Goal: Information Seeking & Learning: Learn about a topic

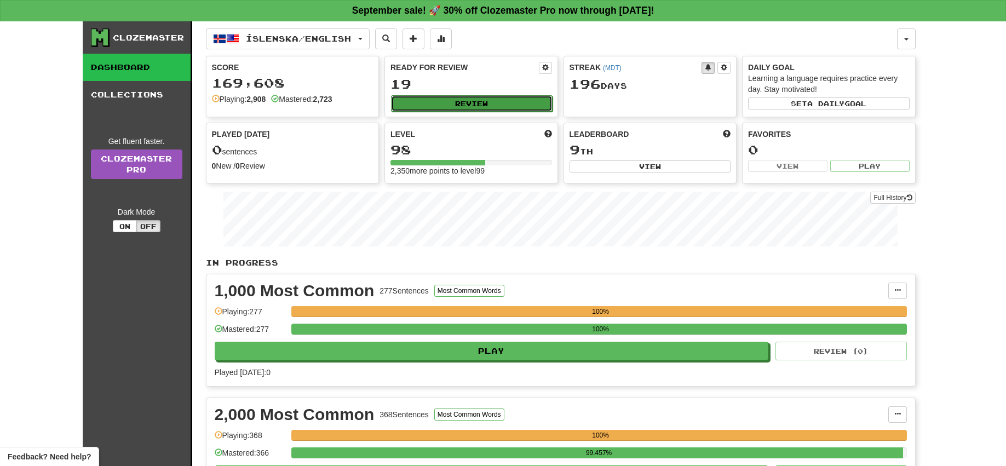
click at [464, 101] on button "Review" at bounding box center [472, 103] width 162 height 16
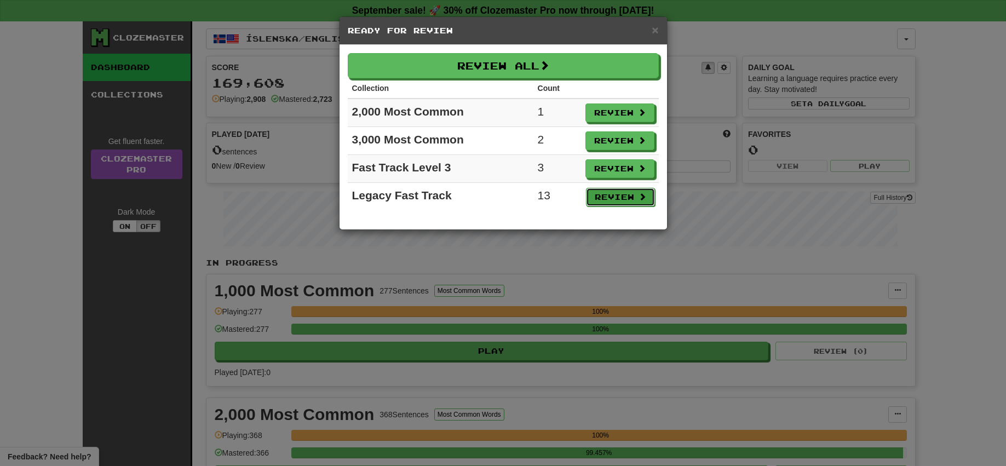
click at [626, 200] on button "Review" at bounding box center [620, 197] width 69 height 19
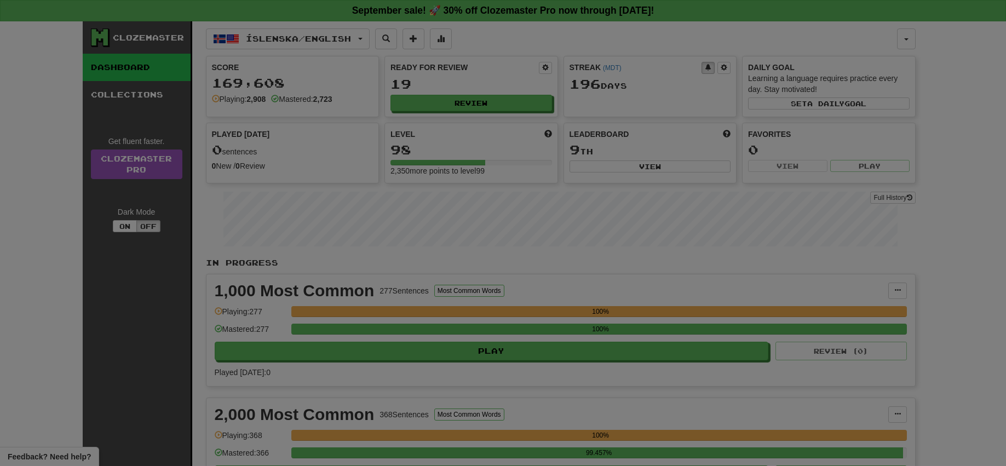
select select "**"
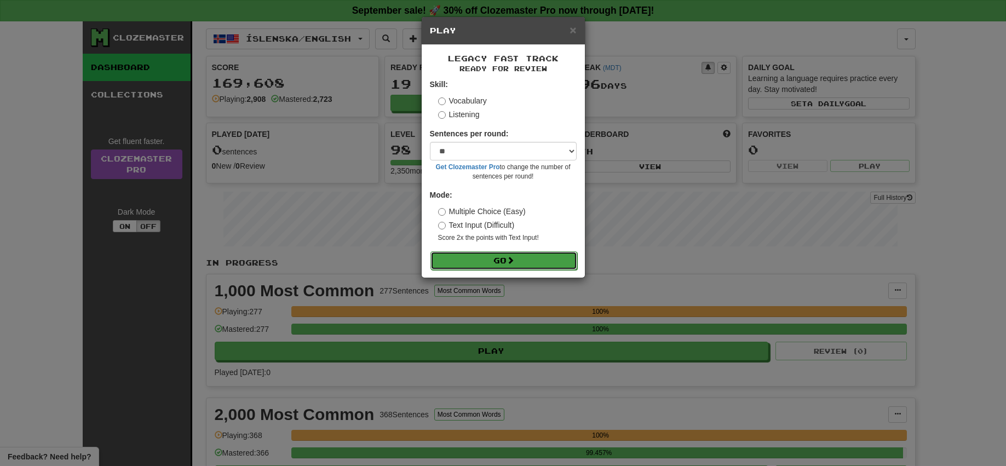
click at [514, 263] on span at bounding box center [511, 260] width 8 height 8
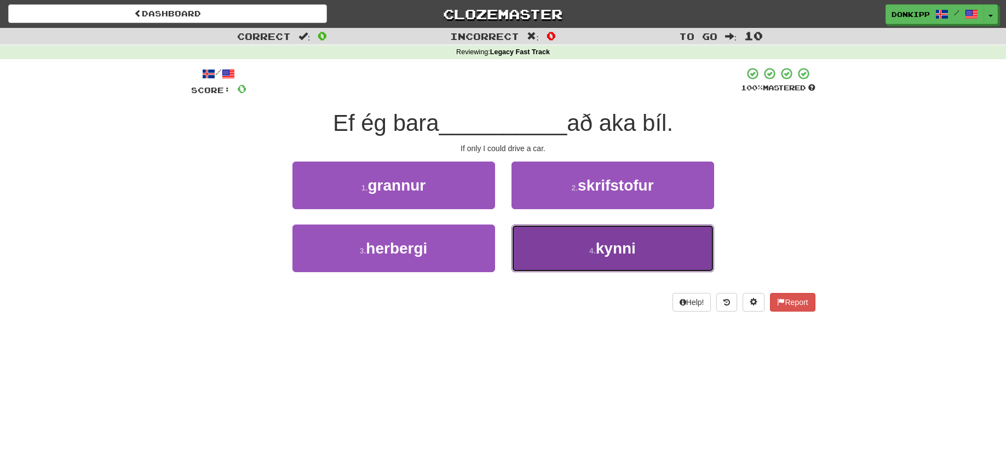
click at [555, 254] on button "4 . kynni" at bounding box center [613, 249] width 203 height 48
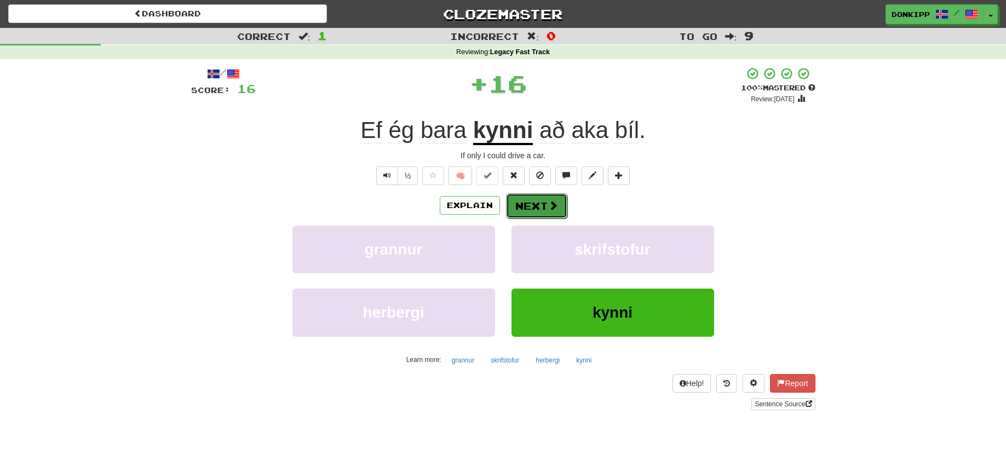
click at [543, 201] on button "Next" at bounding box center [536, 205] width 61 height 25
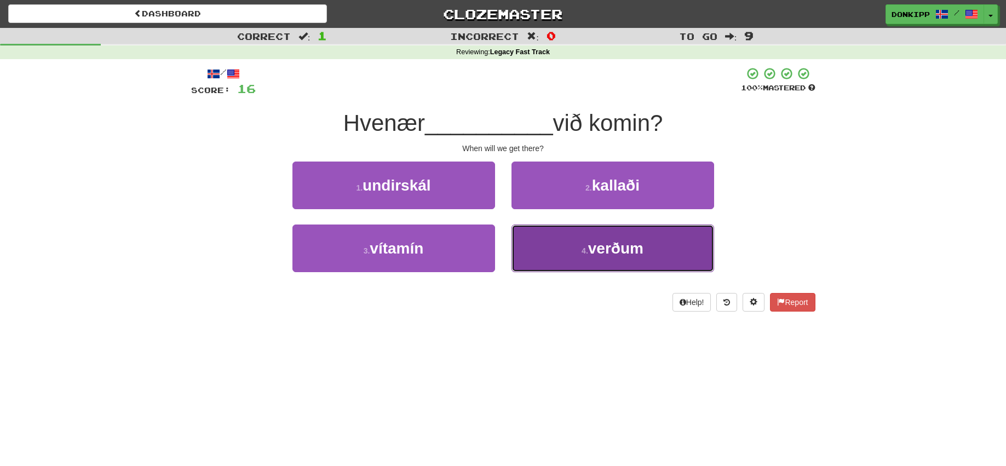
click at [539, 244] on button "4 . verðum" at bounding box center [613, 249] width 203 height 48
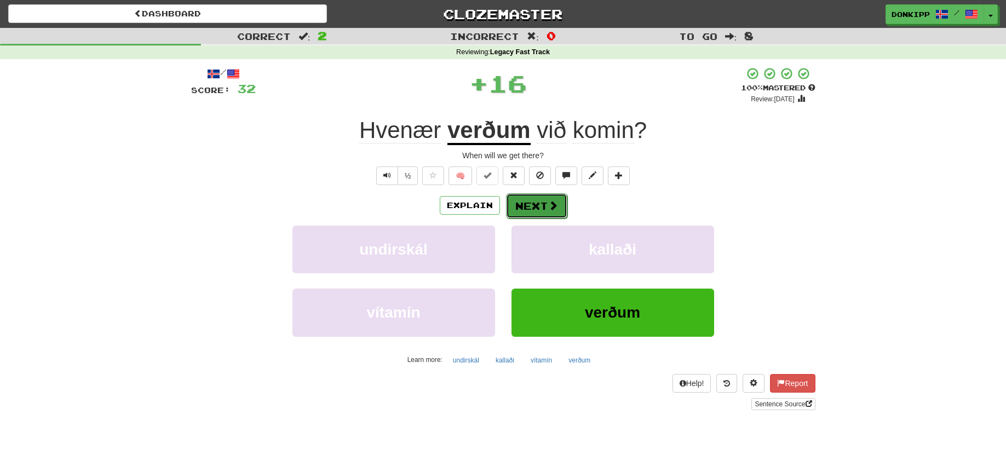
click at [522, 198] on button "Next" at bounding box center [536, 205] width 61 height 25
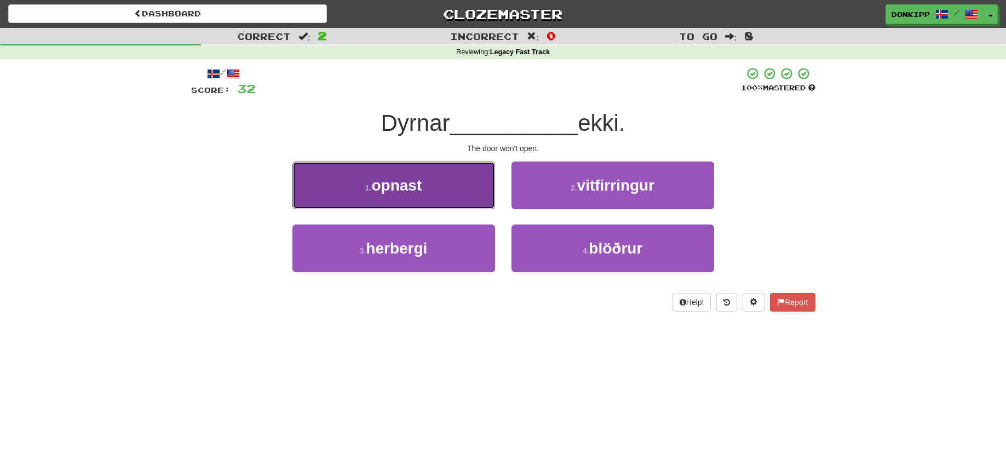
click at [454, 200] on button "1 . opnast" at bounding box center [394, 186] width 203 height 48
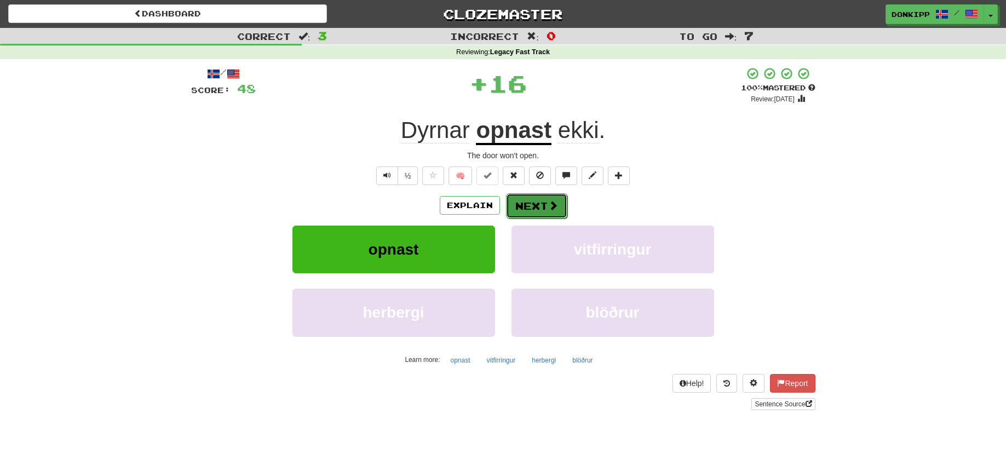
click at [531, 201] on button "Next" at bounding box center [536, 205] width 61 height 25
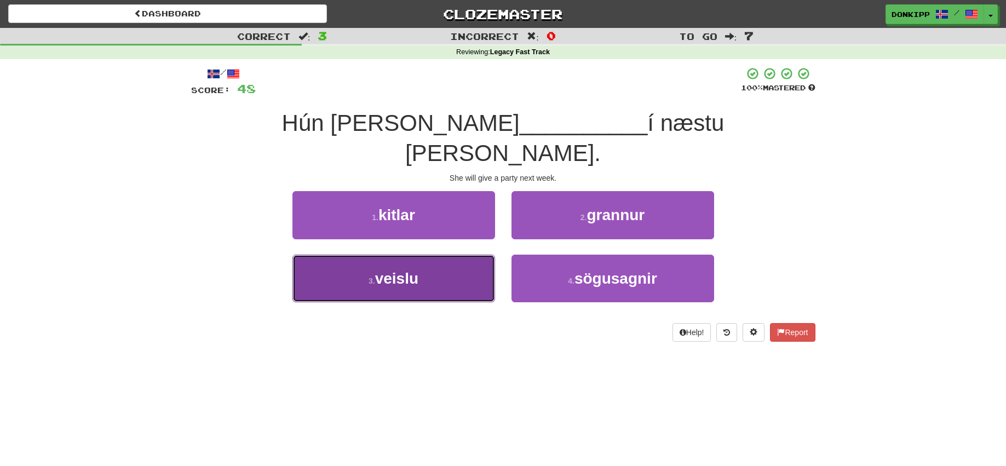
click at [450, 255] on button "3 . veislu" at bounding box center [394, 279] width 203 height 48
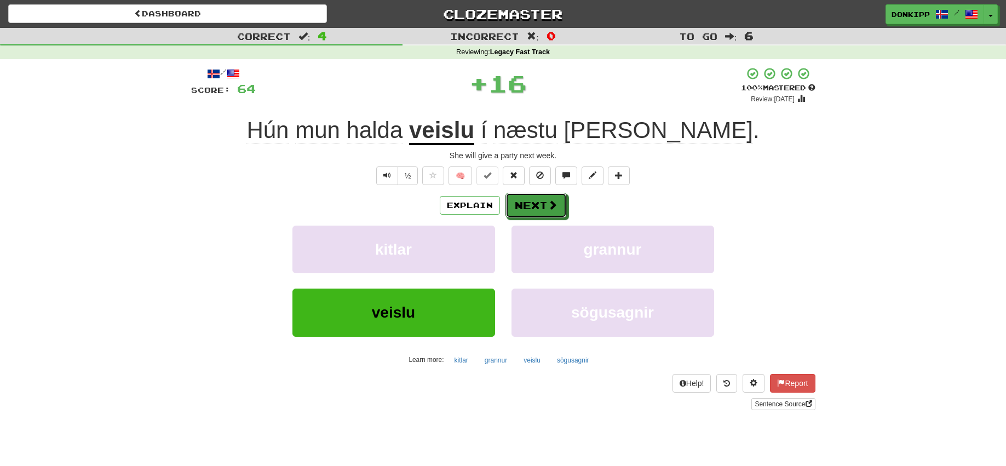
click at [537, 193] on button "Next" at bounding box center [536, 205] width 61 height 25
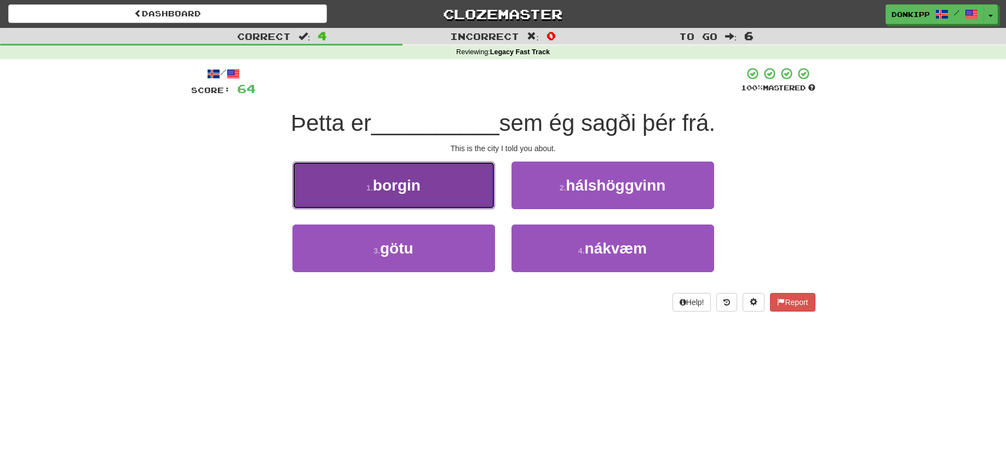
click at [453, 192] on button "1 . borgin" at bounding box center [394, 186] width 203 height 48
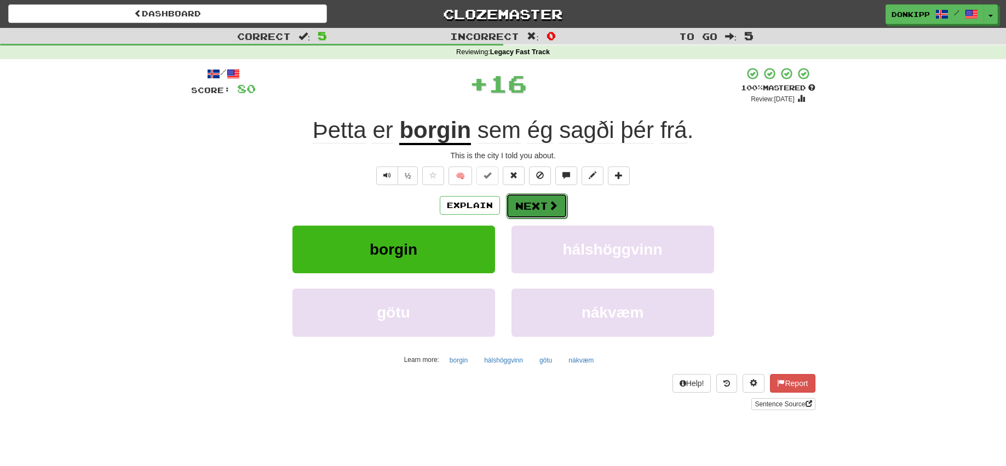
click at [516, 201] on button "Next" at bounding box center [536, 205] width 61 height 25
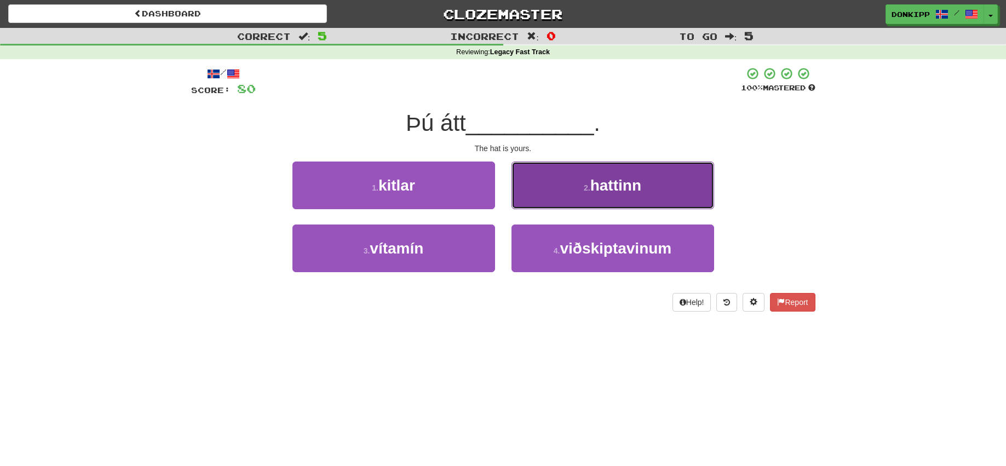
click at [561, 197] on button "2 . hattinn" at bounding box center [613, 186] width 203 height 48
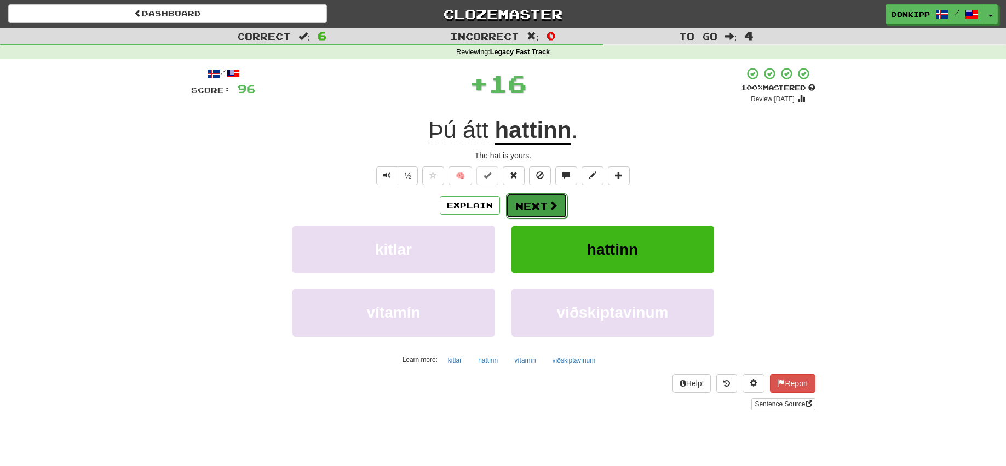
click at [539, 203] on button "Next" at bounding box center [536, 205] width 61 height 25
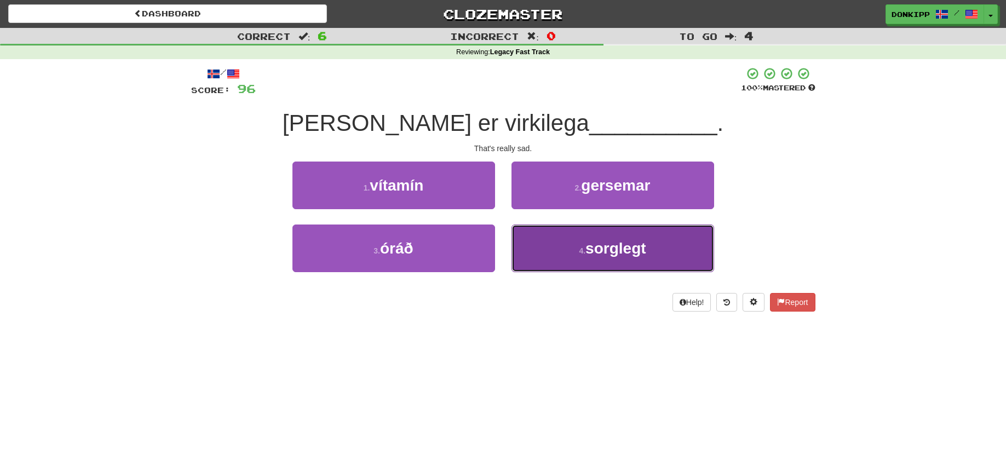
click at [569, 249] on button "4 . sorglegt" at bounding box center [613, 249] width 203 height 48
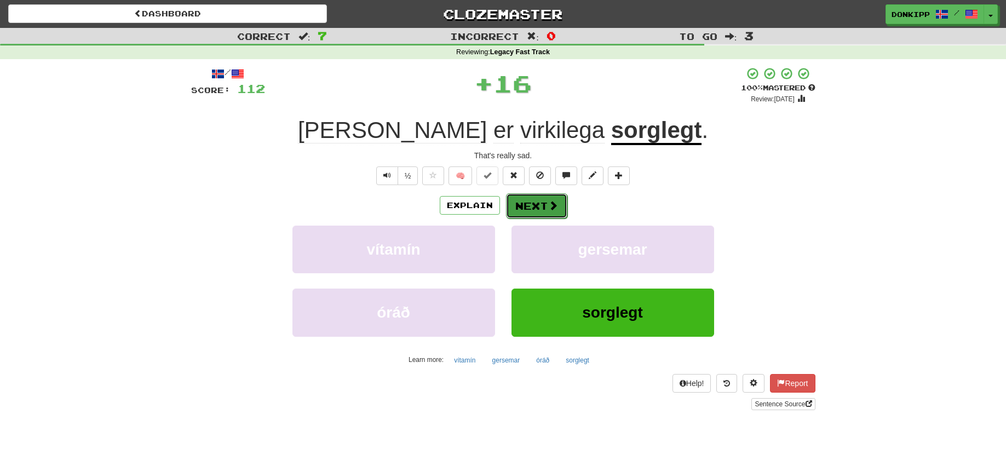
click at [536, 199] on button "Next" at bounding box center [536, 205] width 61 height 25
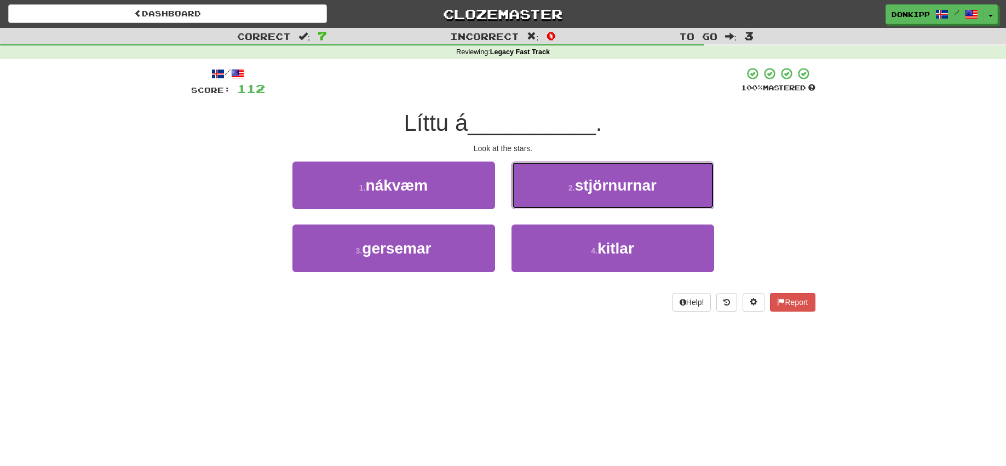
click at [536, 199] on button "2 . stjörnurnar" at bounding box center [613, 186] width 203 height 48
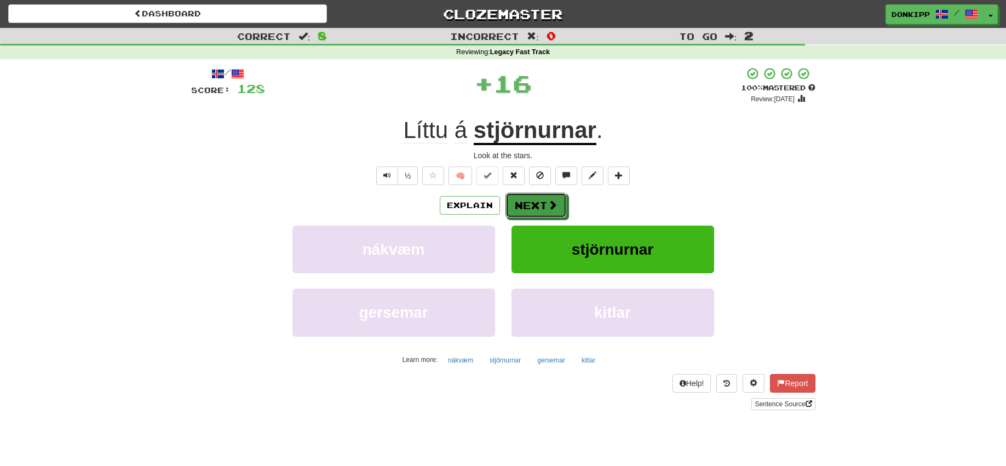
click at [536, 199] on button "Next" at bounding box center [536, 205] width 61 height 25
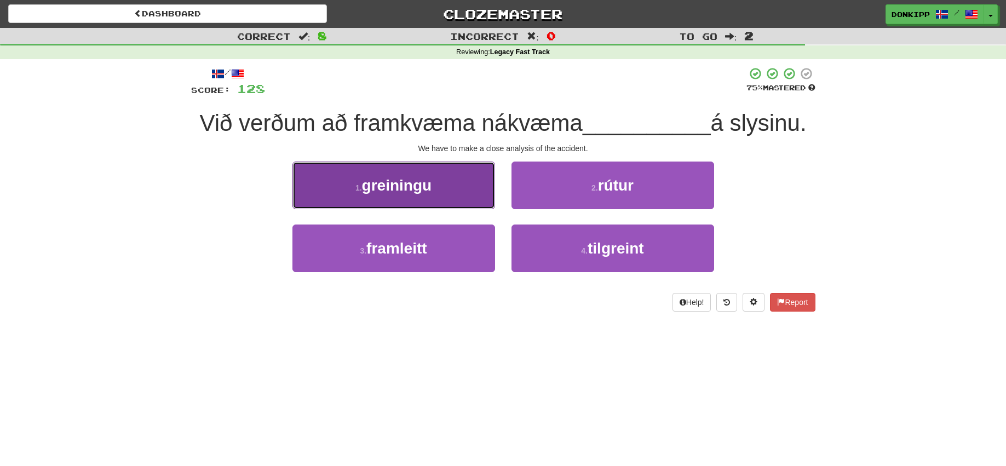
click at [471, 199] on button "1 . greiningu" at bounding box center [394, 186] width 203 height 48
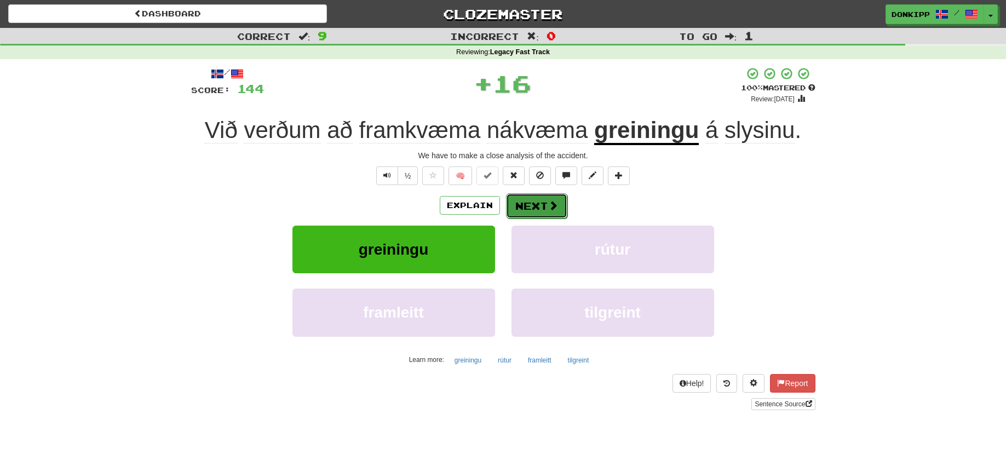
click at [530, 199] on button "Next" at bounding box center [536, 205] width 61 height 25
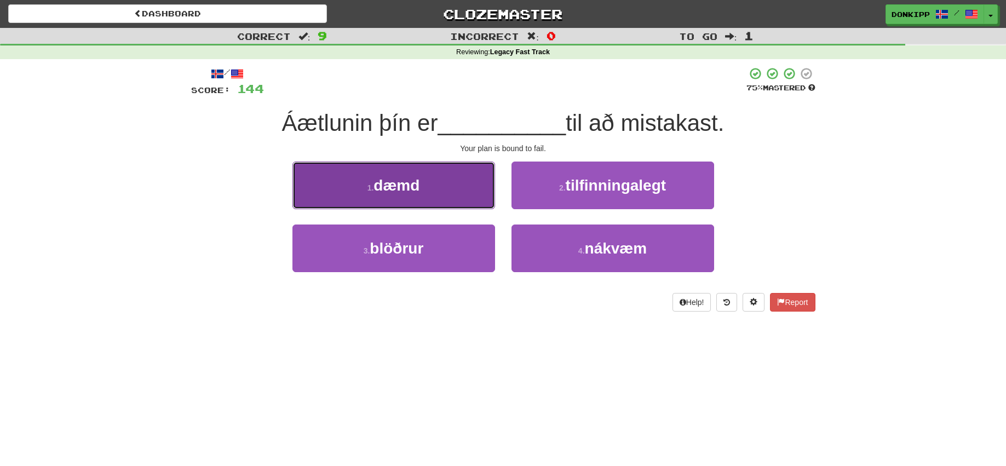
click at [481, 192] on button "1 . dæmd" at bounding box center [394, 186] width 203 height 48
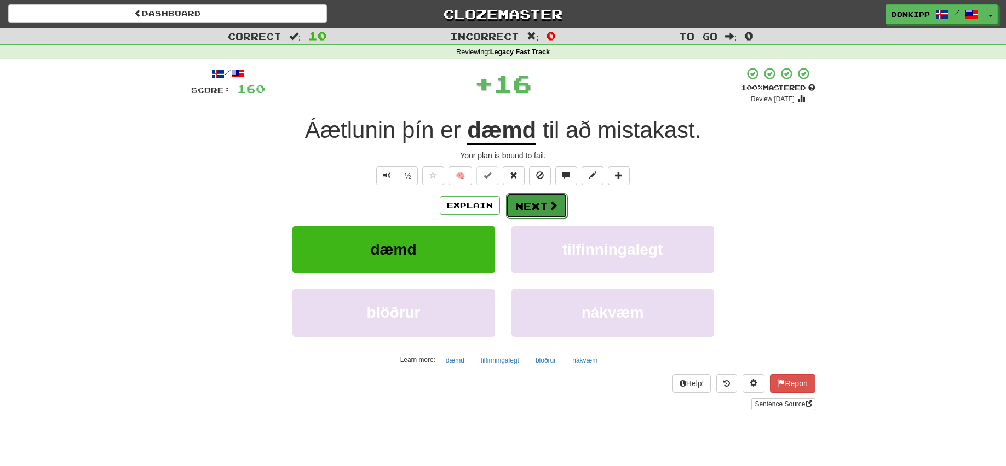
click at [526, 202] on button "Next" at bounding box center [536, 205] width 61 height 25
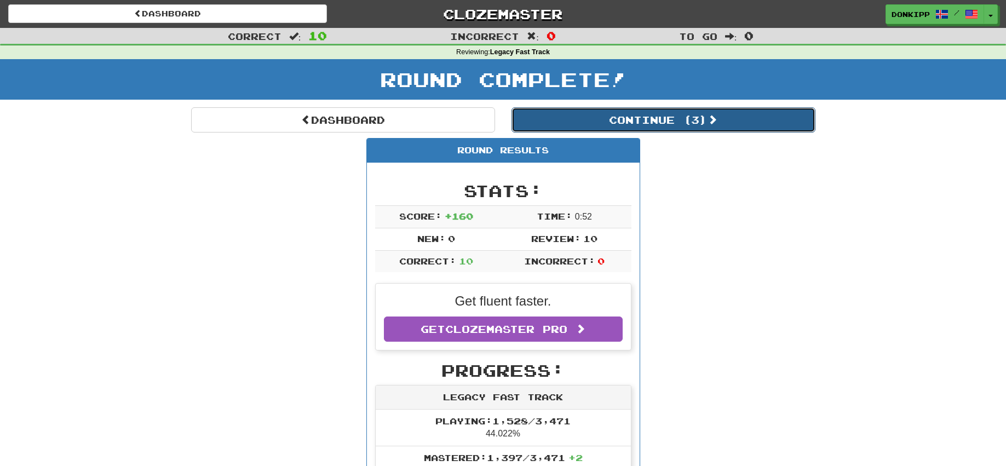
click at [626, 116] on button "Continue ( 3 )" at bounding box center [664, 119] width 304 height 25
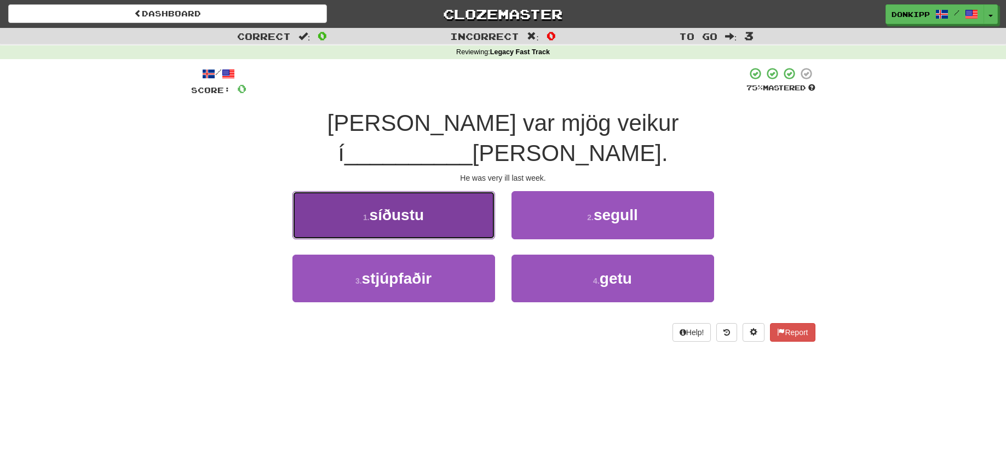
click at [460, 194] on button "1 . síðustu" at bounding box center [394, 215] width 203 height 48
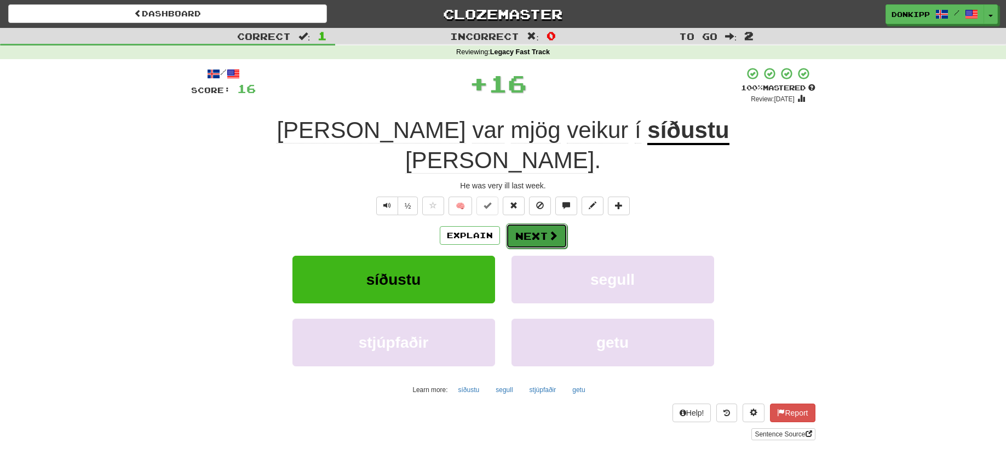
click at [533, 223] on button "Next" at bounding box center [536, 235] width 61 height 25
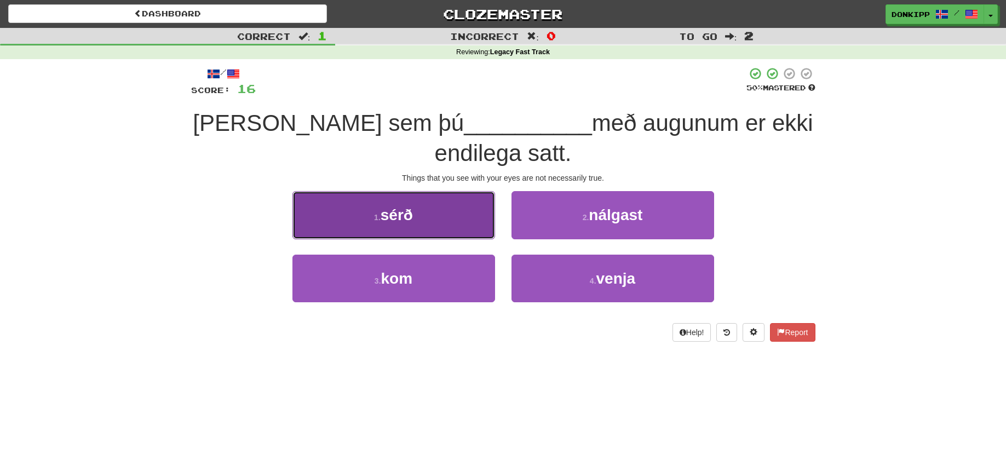
click at [473, 217] on button "1 . sérð" at bounding box center [394, 215] width 203 height 48
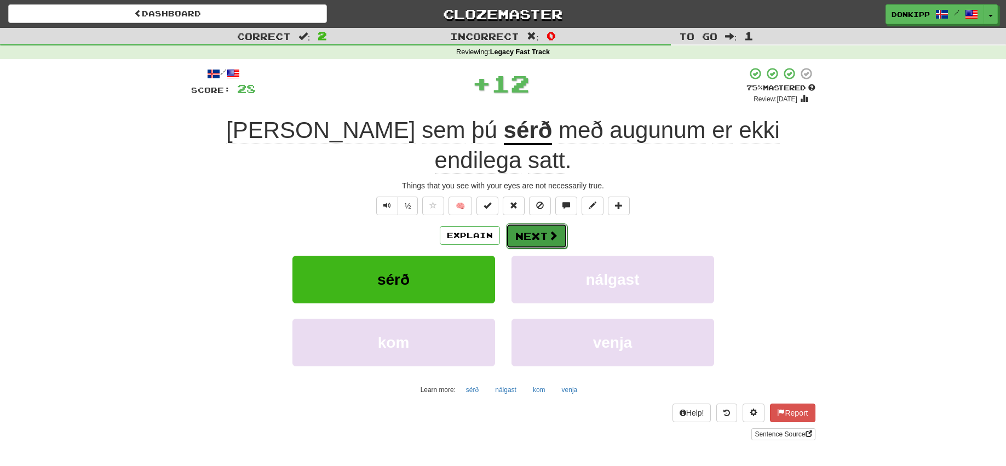
click at [529, 223] on button "Next" at bounding box center [536, 235] width 61 height 25
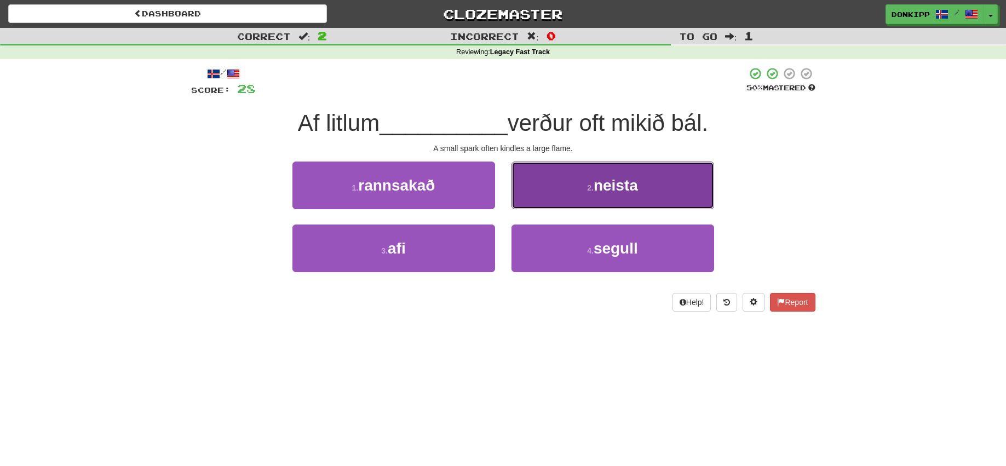
click at [552, 188] on button "2 . neista" at bounding box center [613, 186] width 203 height 48
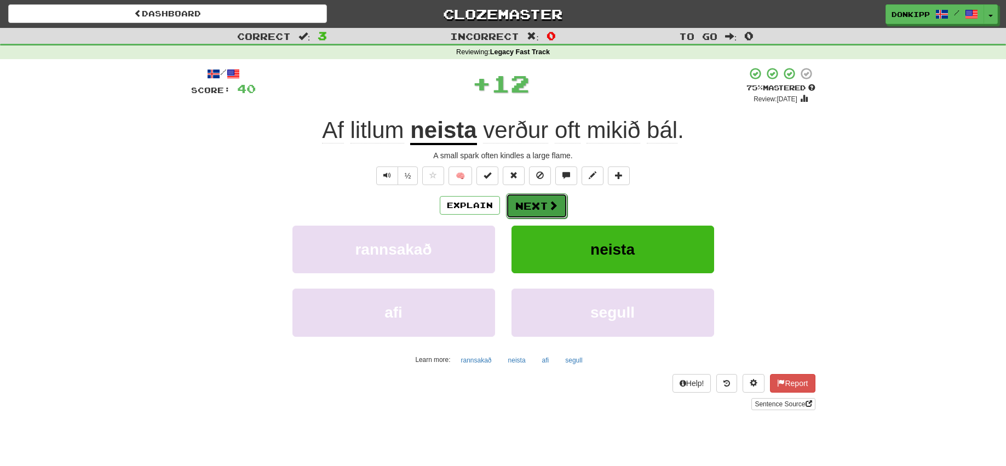
click at [513, 203] on button "Next" at bounding box center [536, 205] width 61 height 25
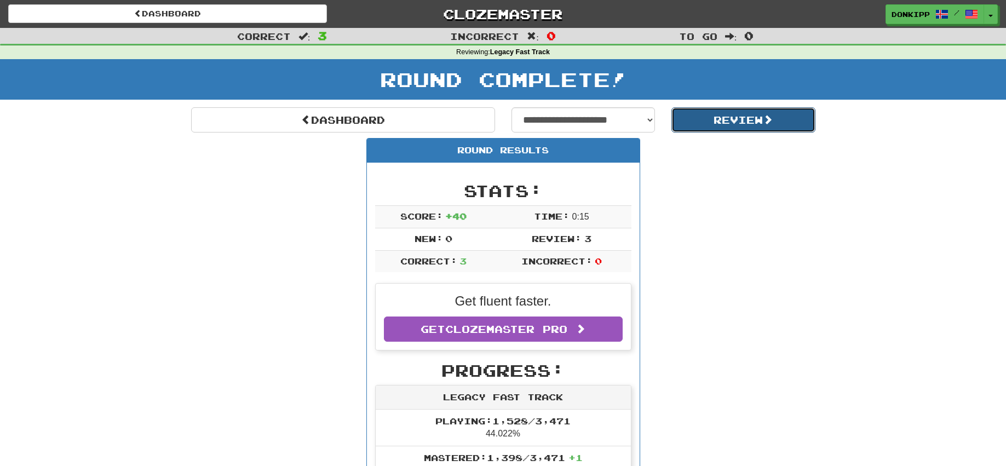
click at [709, 122] on button "Review" at bounding box center [744, 119] width 144 height 25
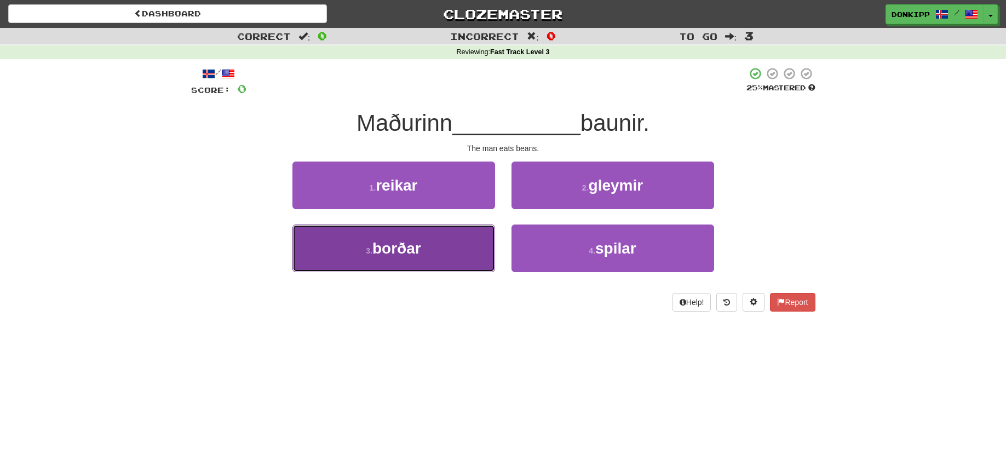
click at [483, 240] on button "3 . borðar" at bounding box center [394, 249] width 203 height 48
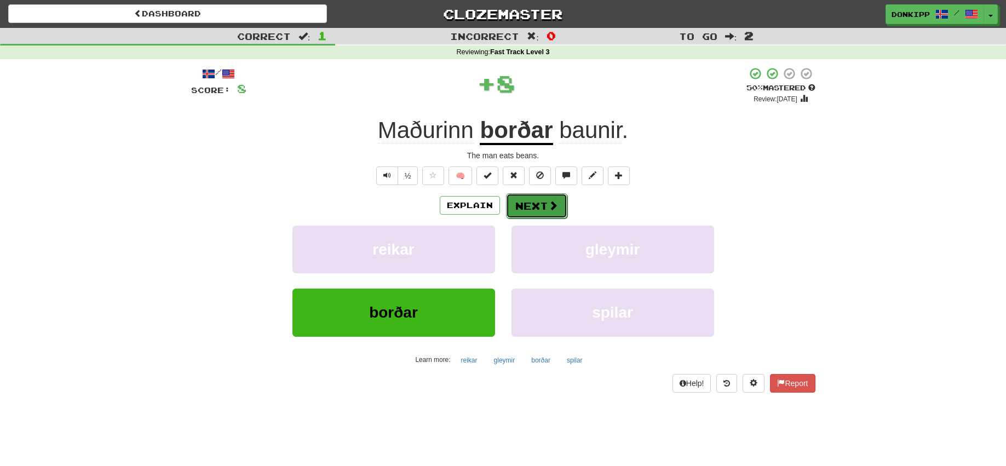
click at [530, 199] on button "Next" at bounding box center [536, 205] width 61 height 25
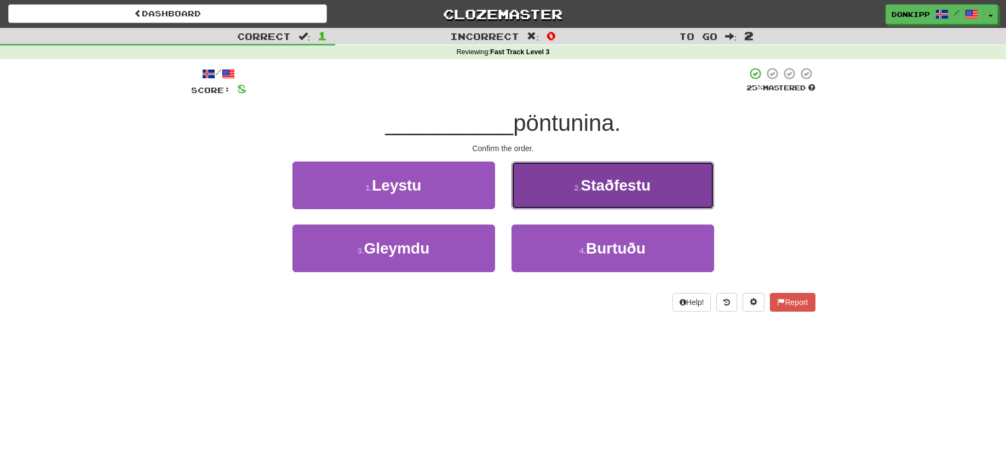
click at [571, 192] on button "2 . Staðfestu" at bounding box center [613, 186] width 203 height 48
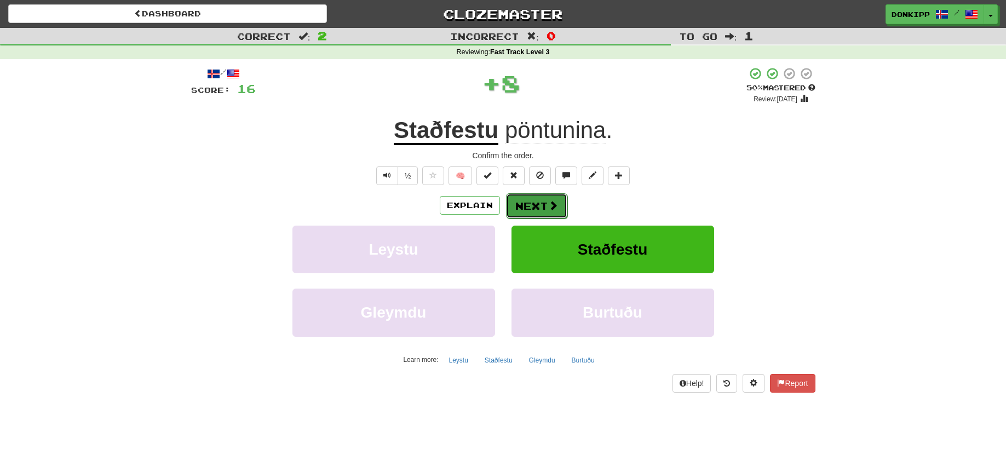
click at [538, 211] on button "Next" at bounding box center [536, 205] width 61 height 25
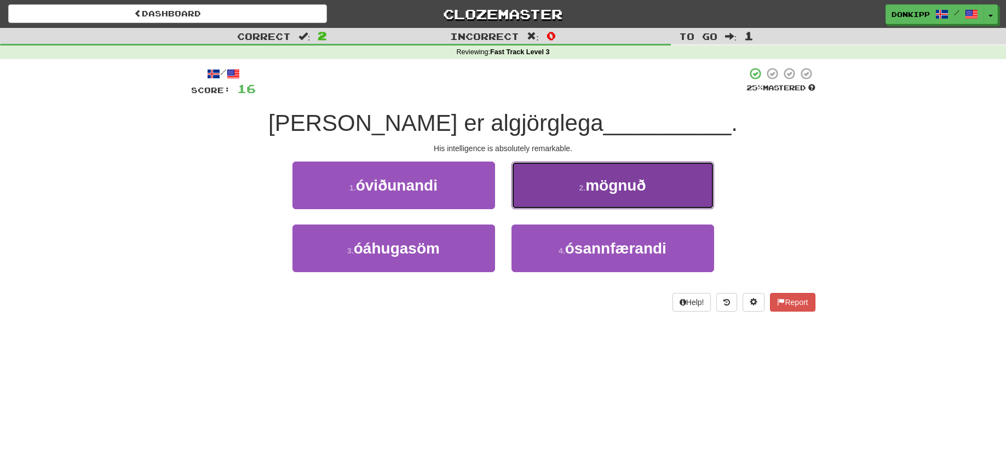
click at [550, 200] on button "2 . mögnuð" at bounding box center [613, 186] width 203 height 48
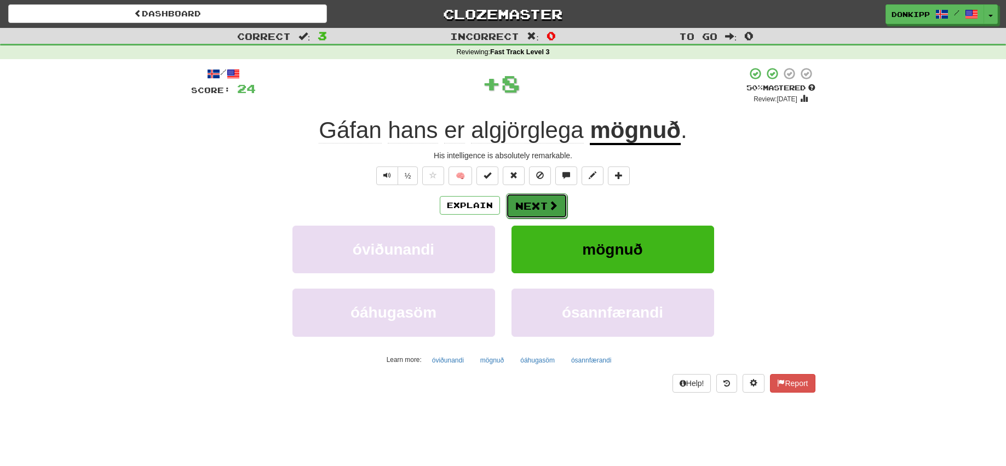
click at [531, 205] on button "Next" at bounding box center [536, 205] width 61 height 25
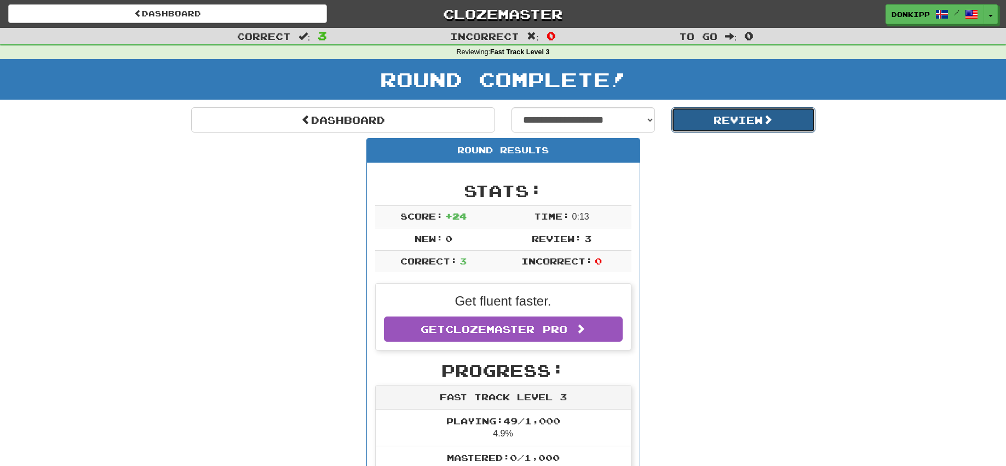
click at [733, 116] on button "Review" at bounding box center [744, 119] width 144 height 25
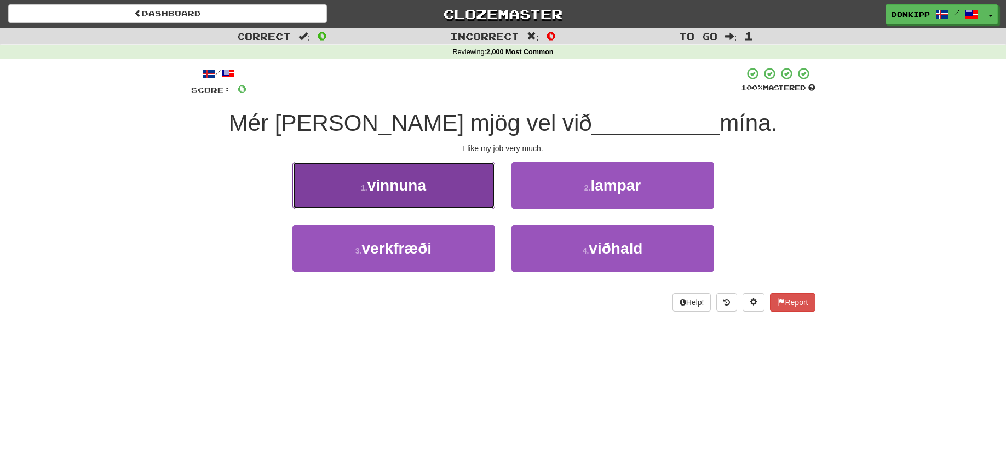
click at [460, 185] on button "1 . vinnuna" at bounding box center [394, 186] width 203 height 48
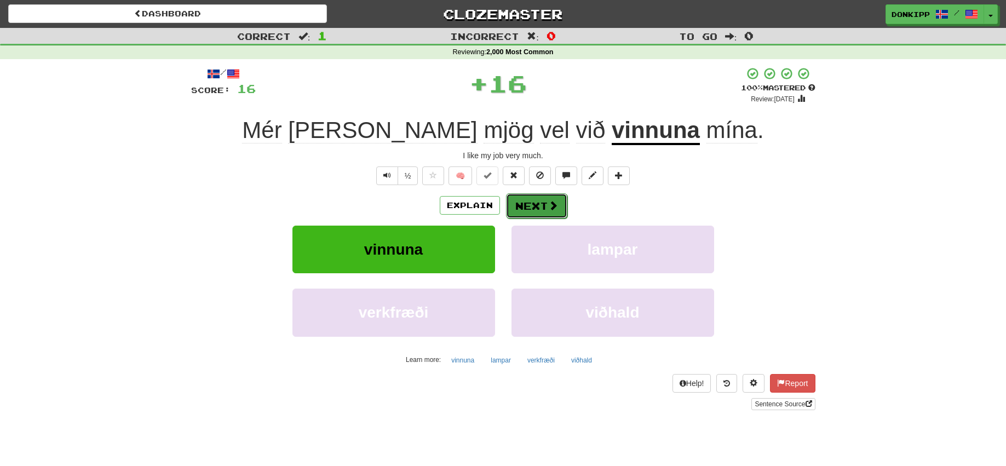
click at [531, 198] on button "Next" at bounding box center [536, 205] width 61 height 25
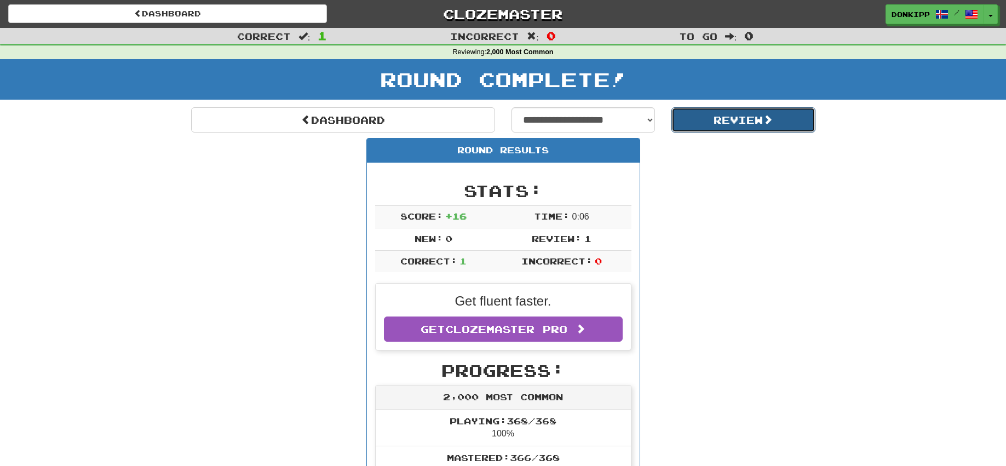
click at [713, 114] on button "Review" at bounding box center [744, 119] width 144 height 25
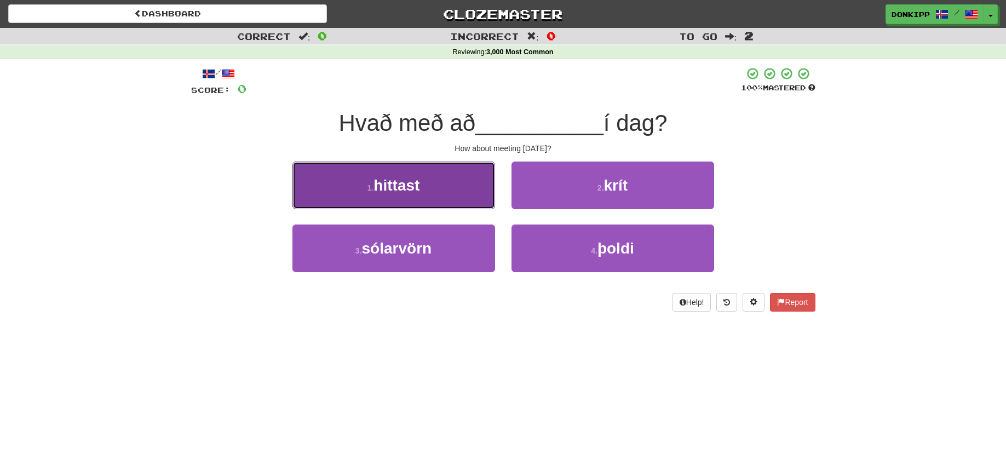
click at [421, 203] on button "1 . hittast" at bounding box center [394, 186] width 203 height 48
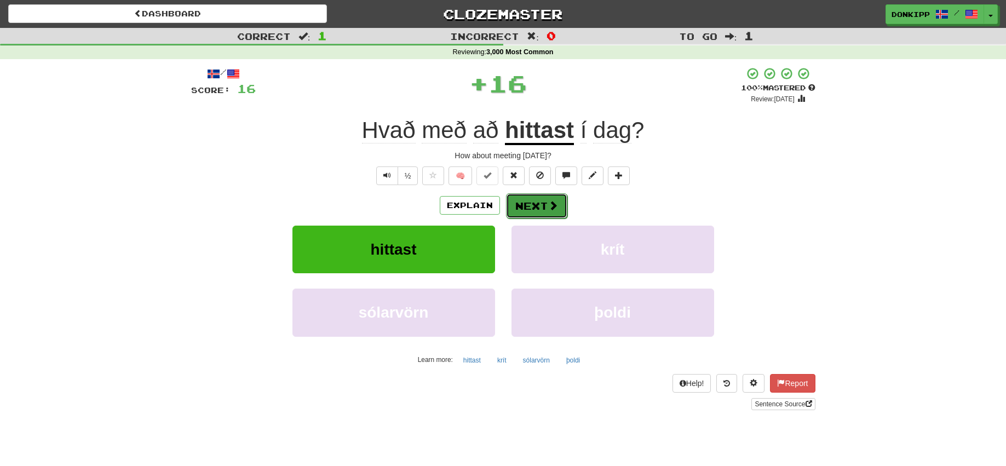
click at [520, 198] on button "Next" at bounding box center [536, 205] width 61 height 25
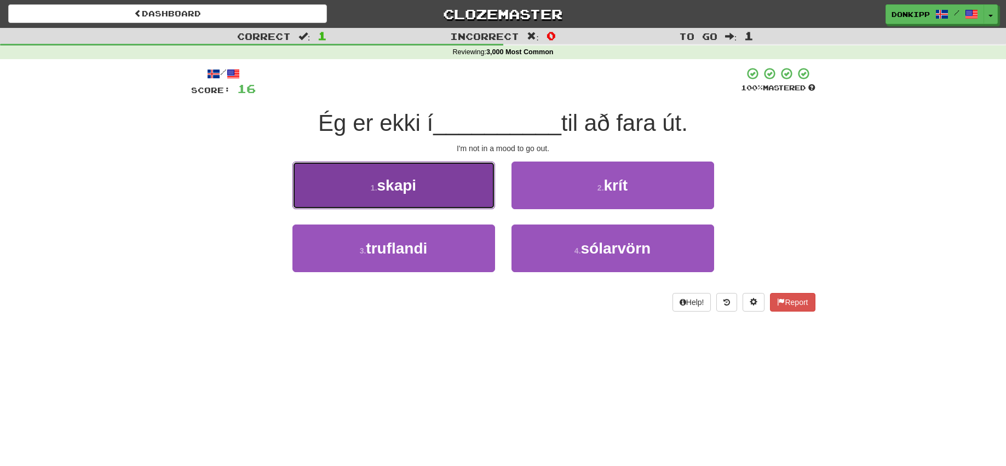
click at [444, 186] on button "1 . skapi" at bounding box center [394, 186] width 203 height 48
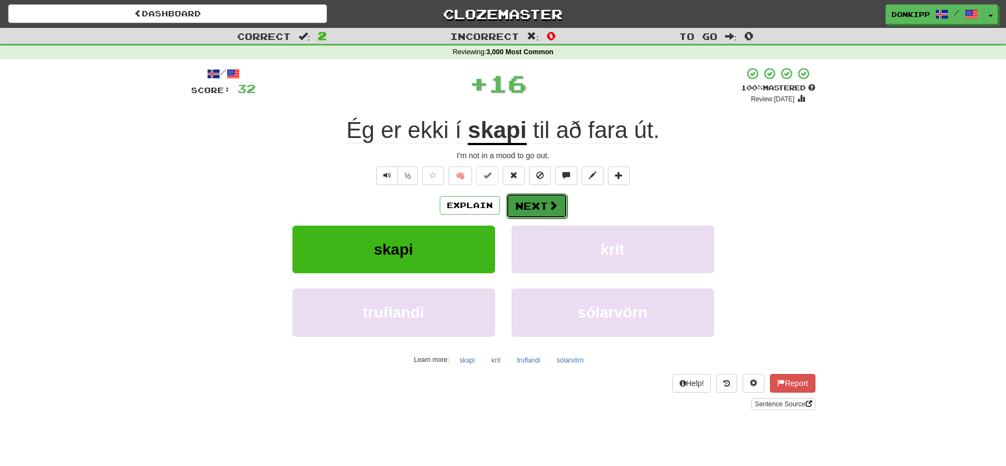
click at [527, 199] on button "Next" at bounding box center [536, 205] width 61 height 25
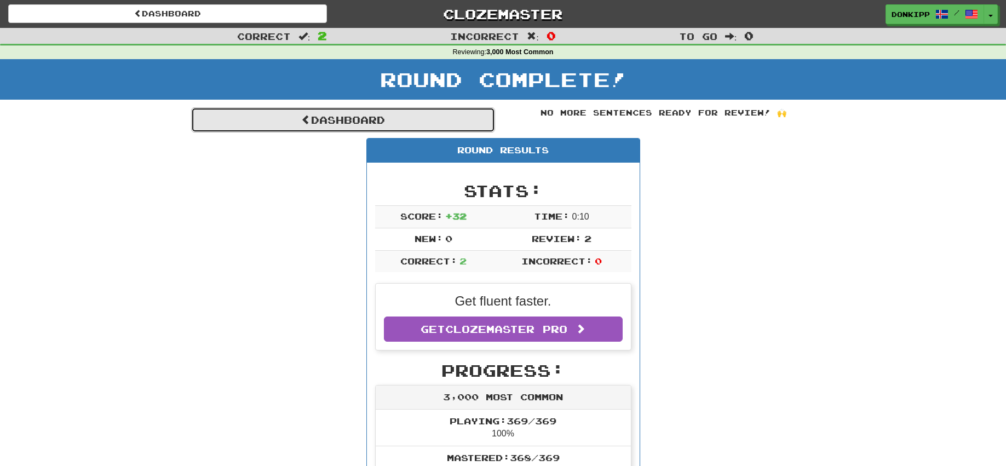
click at [372, 109] on link "Dashboard" at bounding box center [343, 119] width 304 height 25
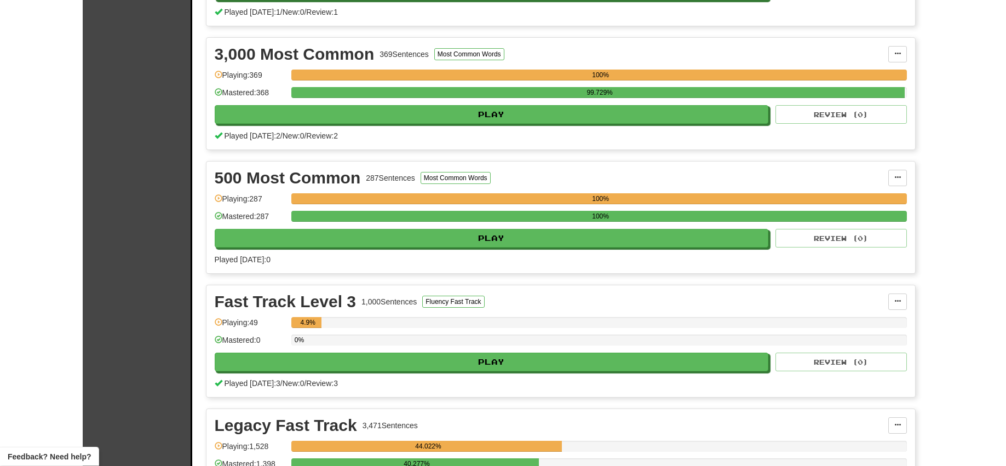
scroll to position [491, 0]
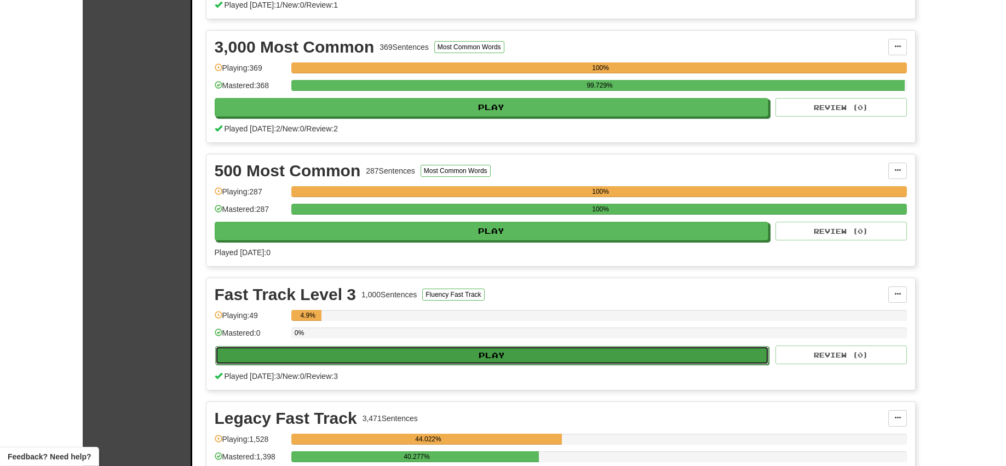
click at [547, 352] on button "Play" at bounding box center [492, 355] width 554 height 19
select select "**"
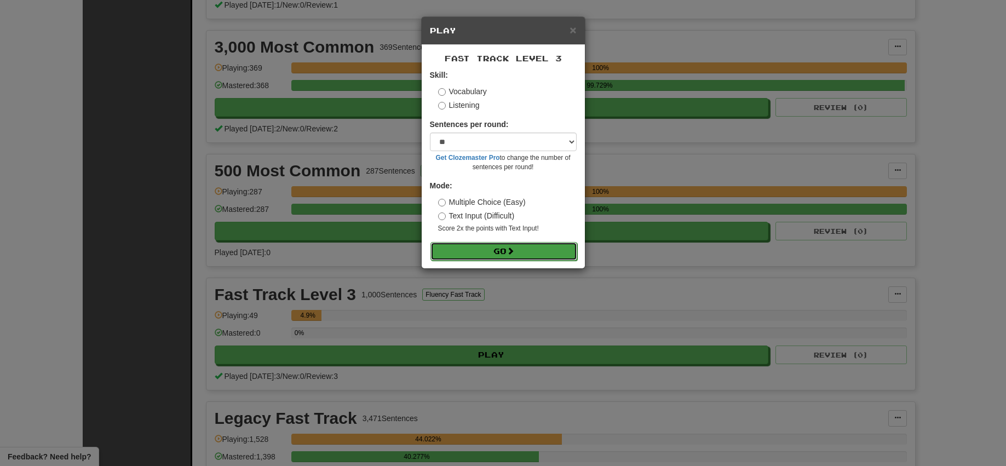
click at [511, 249] on span at bounding box center [511, 251] width 8 height 8
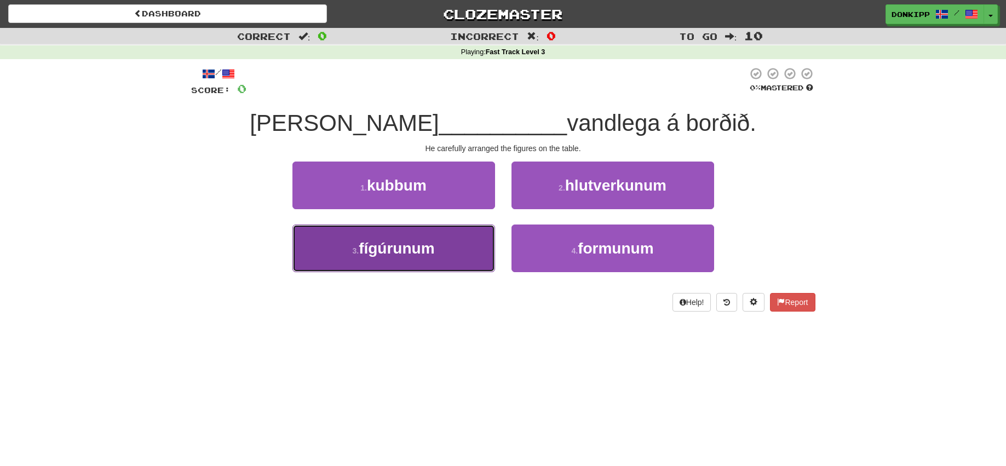
click at [457, 245] on button "3 . fígúrunum" at bounding box center [394, 249] width 203 height 48
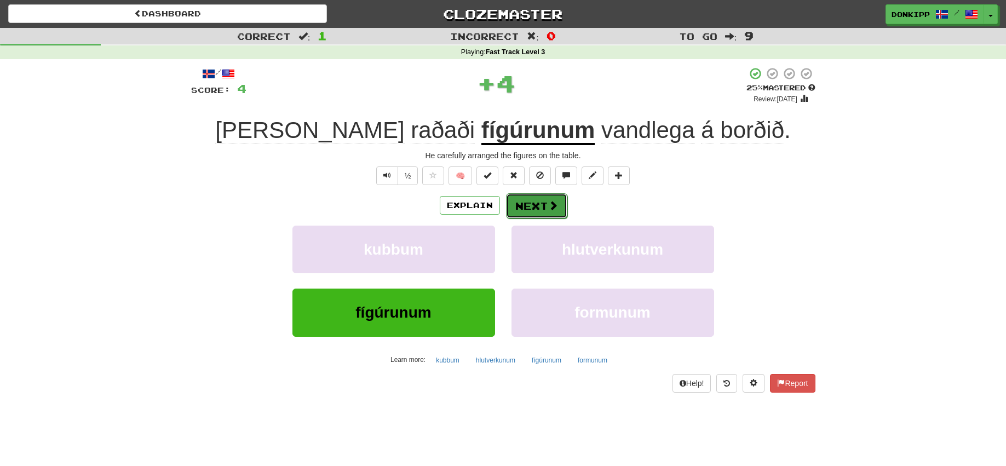
click at [534, 200] on button "Next" at bounding box center [536, 205] width 61 height 25
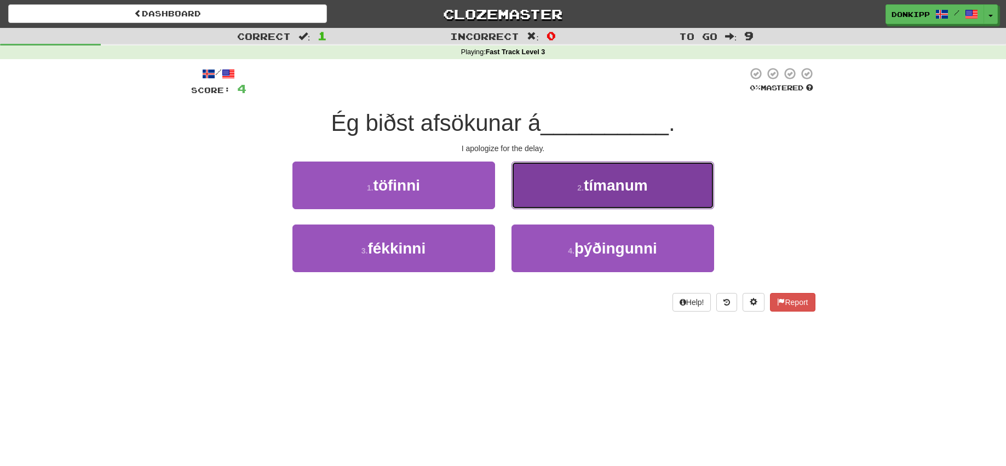
click at [552, 180] on button "2 . tímanum" at bounding box center [613, 186] width 203 height 48
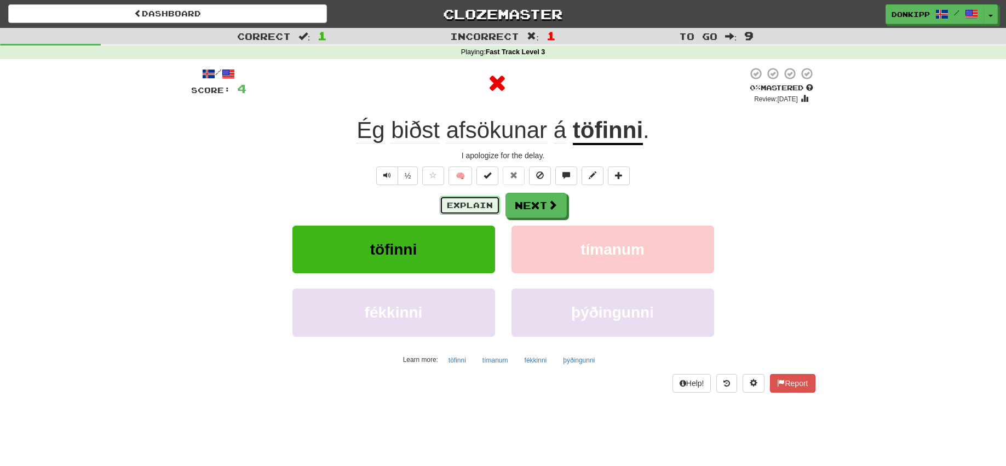
click at [462, 205] on button "Explain" at bounding box center [470, 205] width 60 height 19
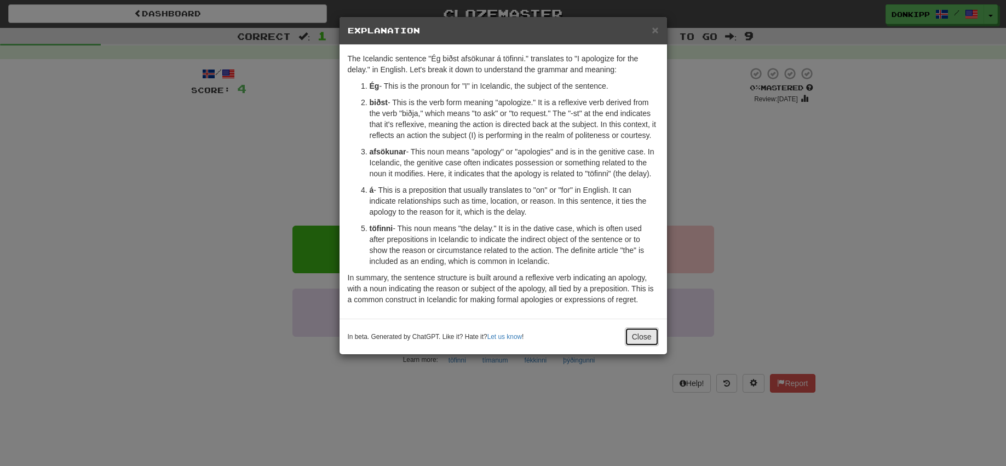
click at [636, 336] on button "Close" at bounding box center [642, 337] width 34 height 19
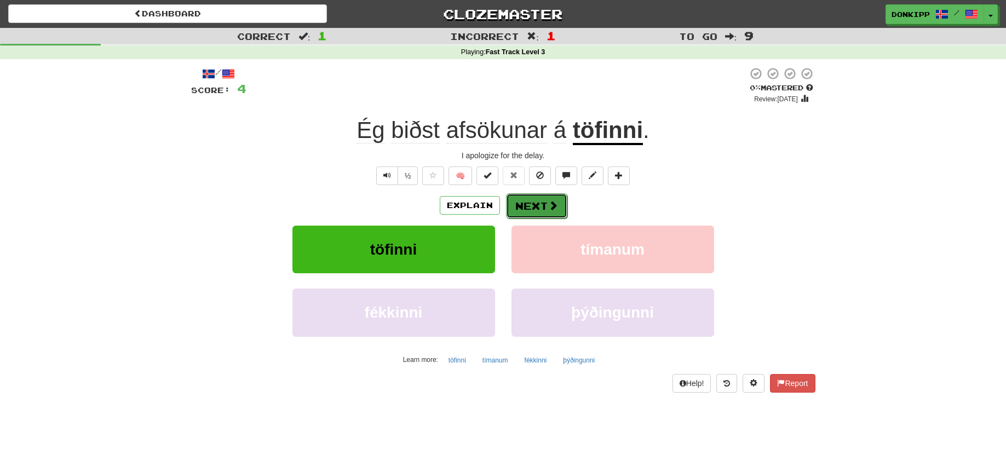
click at [537, 202] on button "Next" at bounding box center [536, 205] width 61 height 25
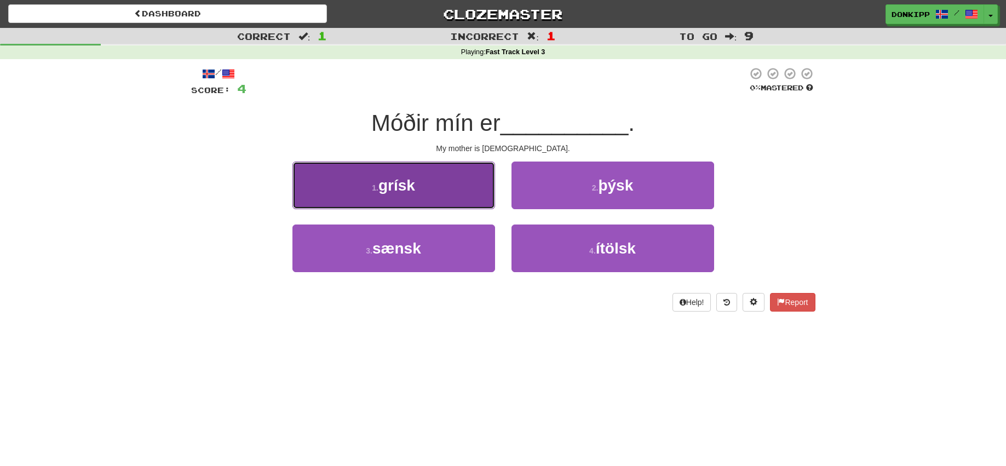
click at [471, 180] on button "1 . grísk" at bounding box center [394, 186] width 203 height 48
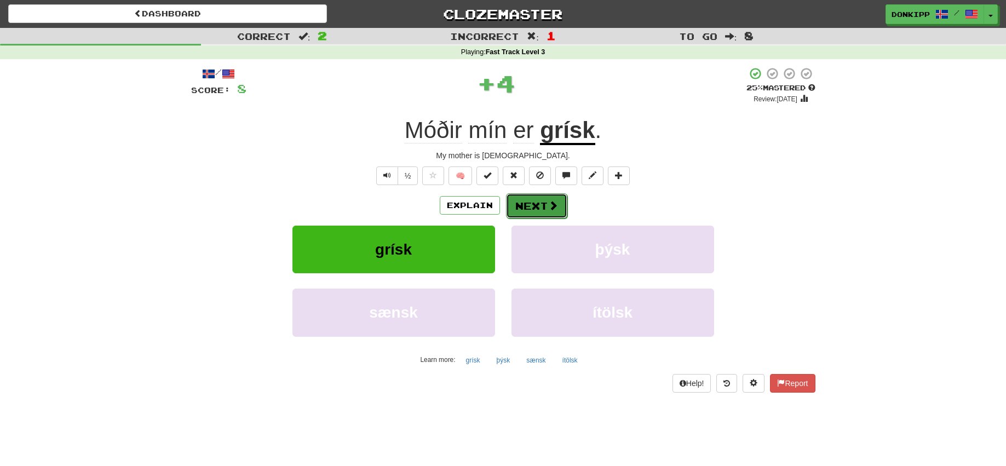
click at [533, 213] on button "Next" at bounding box center [536, 205] width 61 height 25
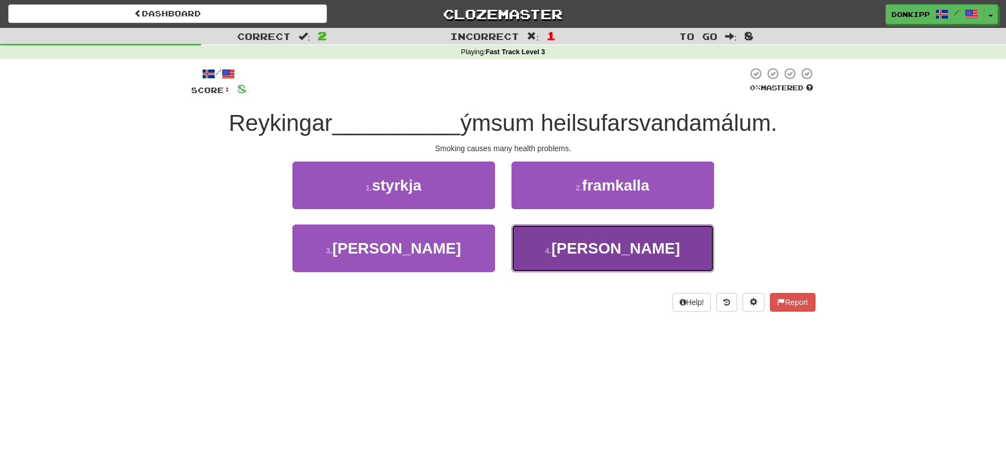
click at [565, 249] on button "4 . valda" at bounding box center [613, 249] width 203 height 48
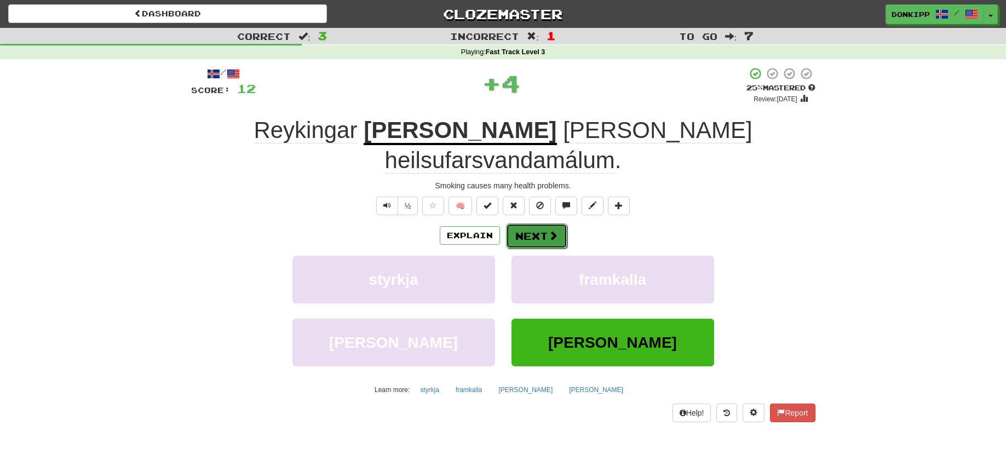
click at [522, 223] on button "Next" at bounding box center [536, 235] width 61 height 25
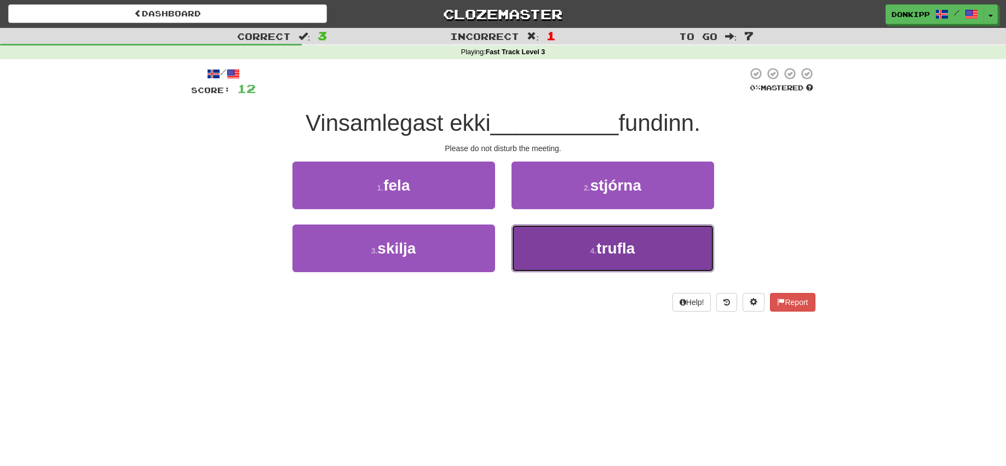
click at [575, 250] on button "4 . trufla" at bounding box center [613, 249] width 203 height 48
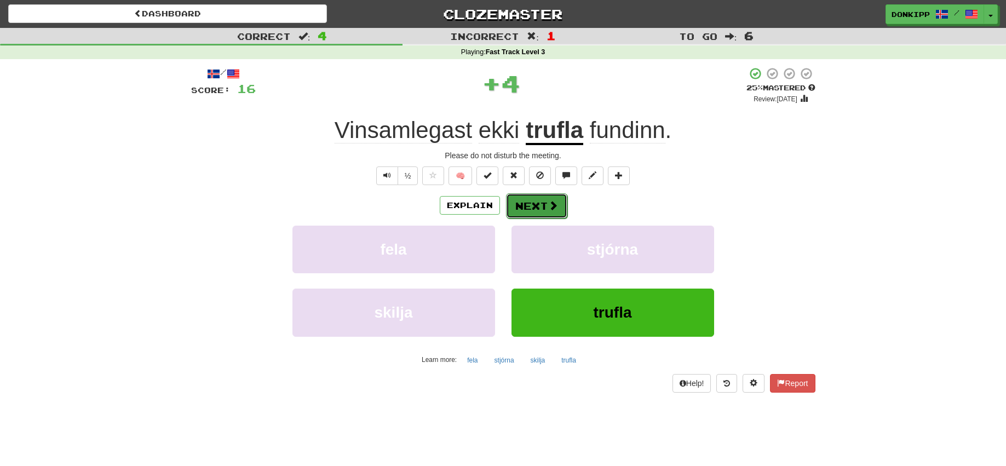
click at [530, 198] on button "Next" at bounding box center [536, 205] width 61 height 25
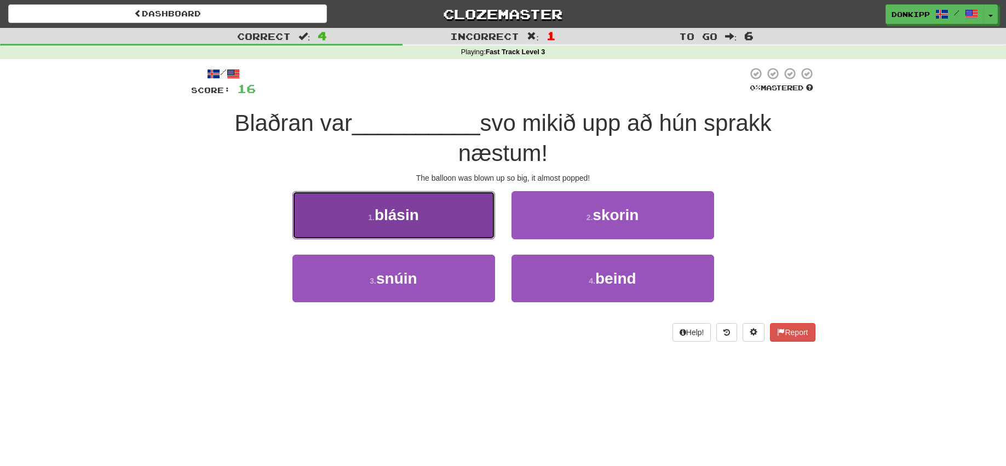
click at [444, 222] on button "1 . blásin" at bounding box center [394, 215] width 203 height 48
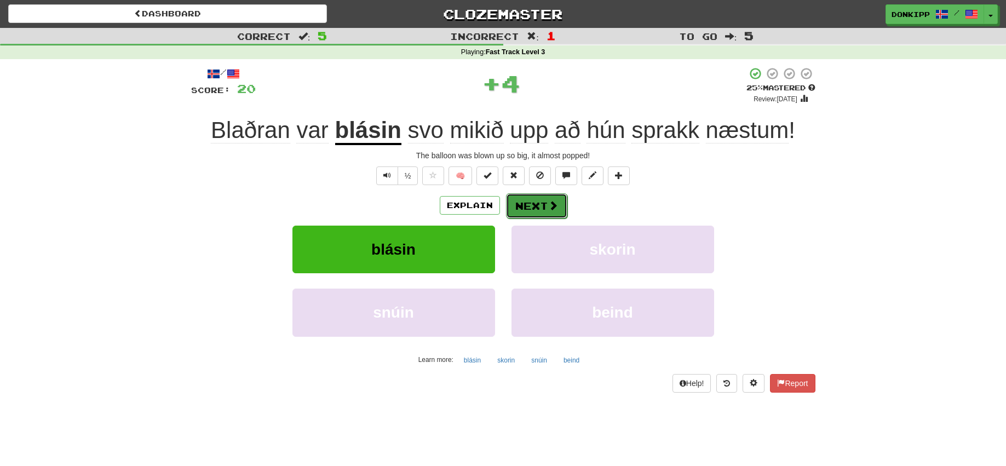
click at [536, 200] on button "Next" at bounding box center [536, 205] width 61 height 25
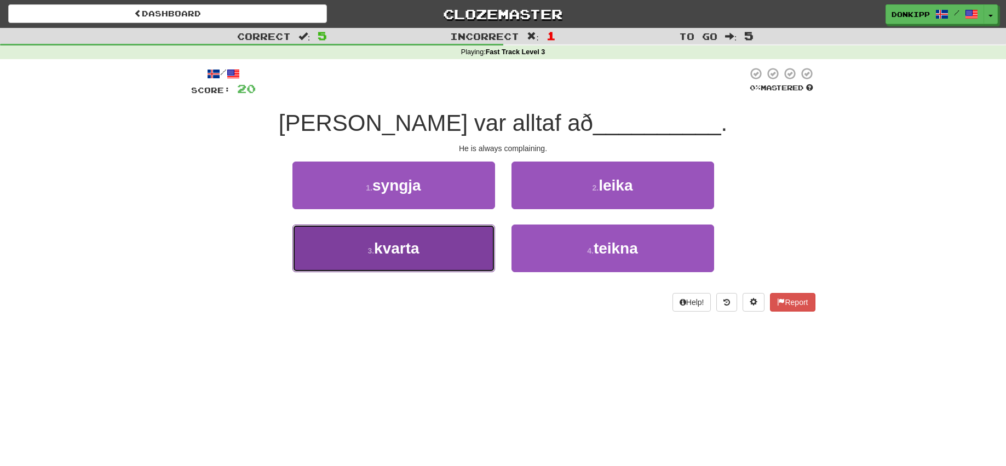
click at [451, 244] on button "3 . kvarta" at bounding box center [394, 249] width 203 height 48
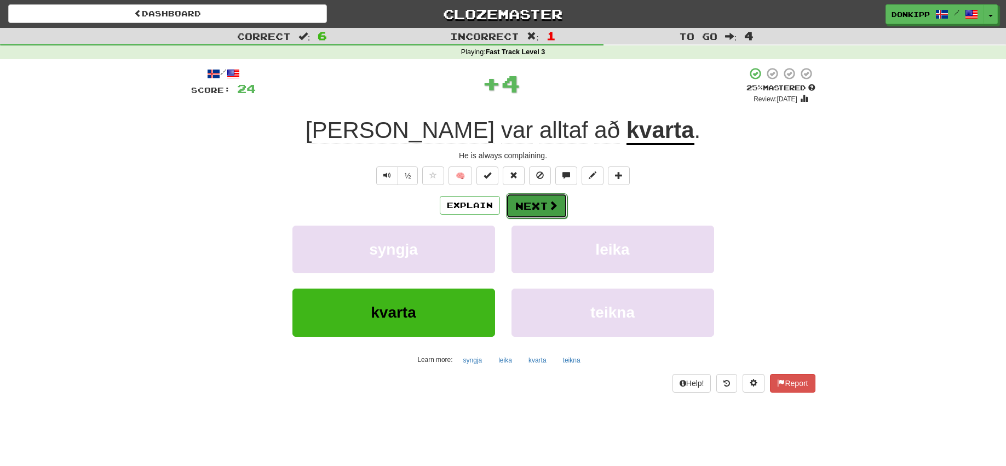
click at [532, 197] on button "Next" at bounding box center [536, 205] width 61 height 25
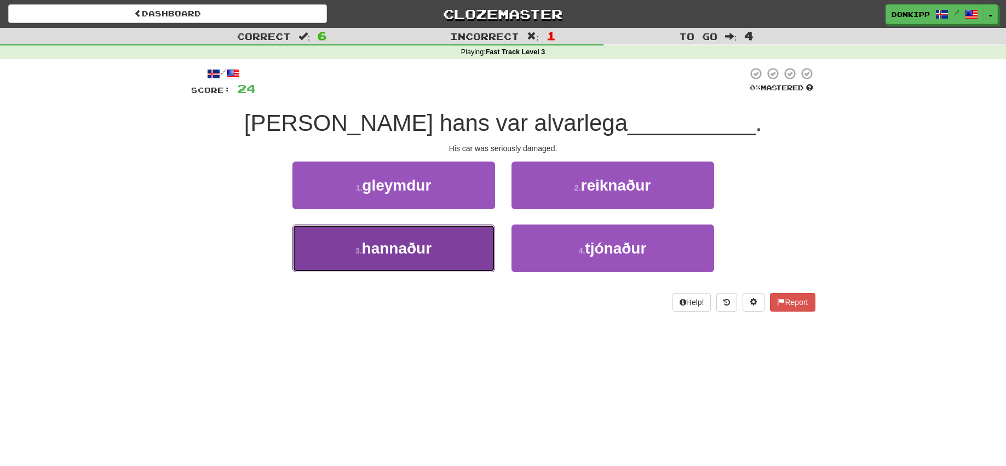
click at [453, 252] on button "3 . hannaður" at bounding box center [394, 249] width 203 height 48
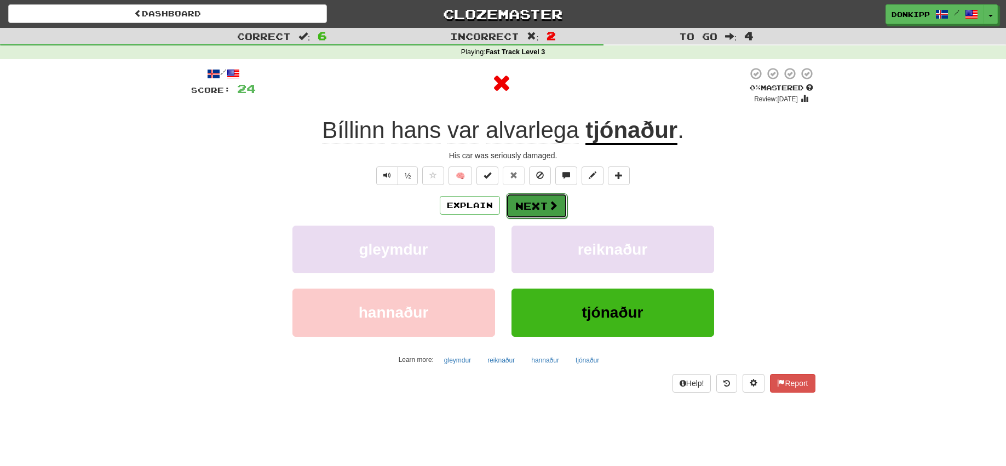
click at [535, 207] on button "Next" at bounding box center [536, 205] width 61 height 25
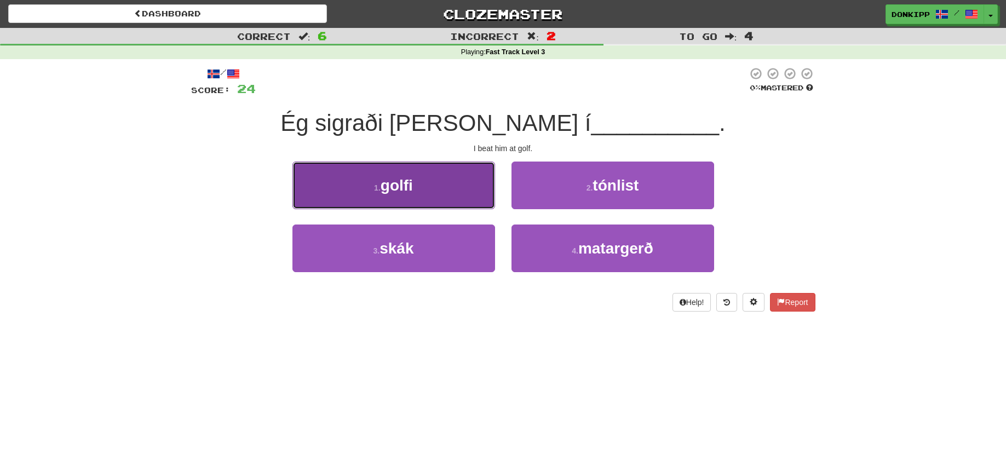
click at [472, 205] on button "1 . golfi" at bounding box center [394, 186] width 203 height 48
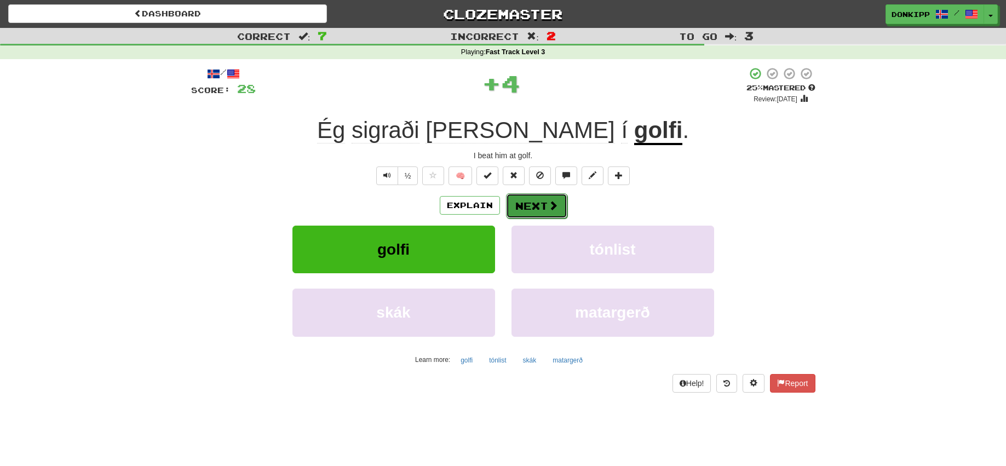
click at [524, 207] on button "Next" at bounding box center [536, 205] width 61 height 25
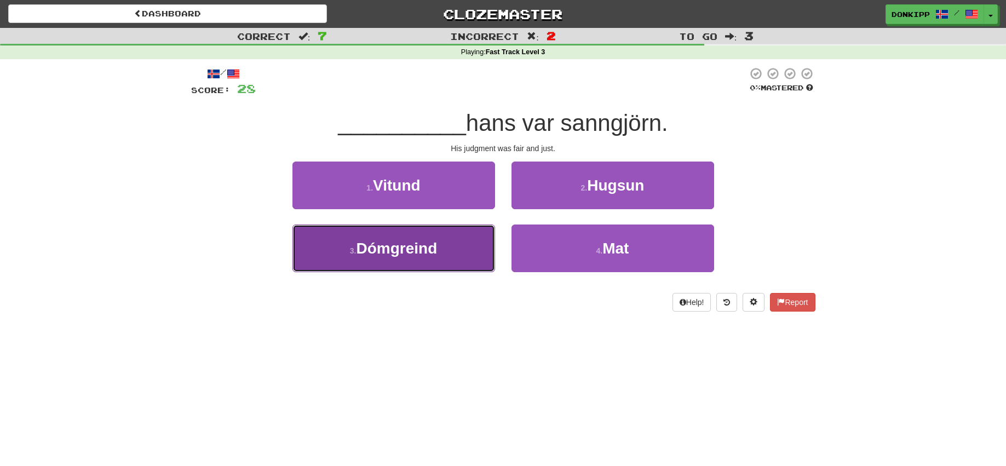
click at [454, 248] on button "3 . Dómgreind" at bounding box center [394, 249] width 203 height 48
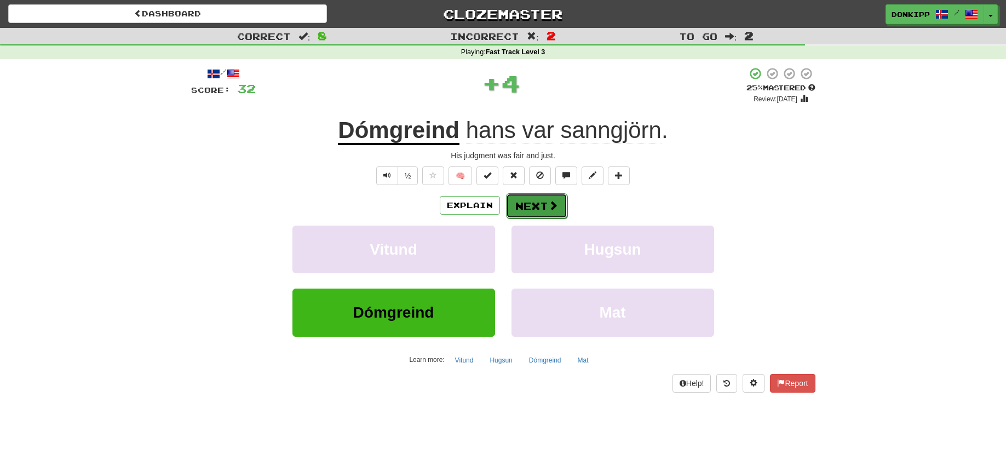
click at [524, 200] on button "Next" at bounding box center [536, 205] width 61 height 25
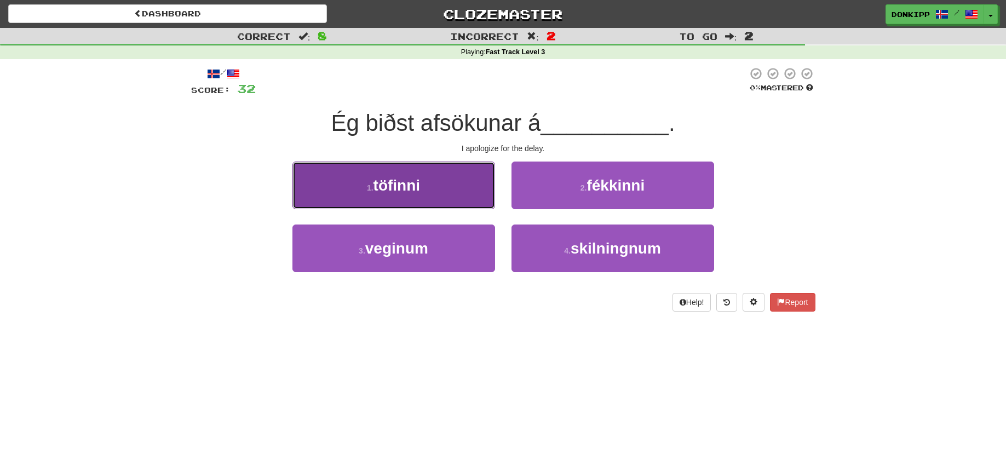
click at [451, 183] on button "1 . töfinni" at bounding box center [394, 186] width 203 height 48
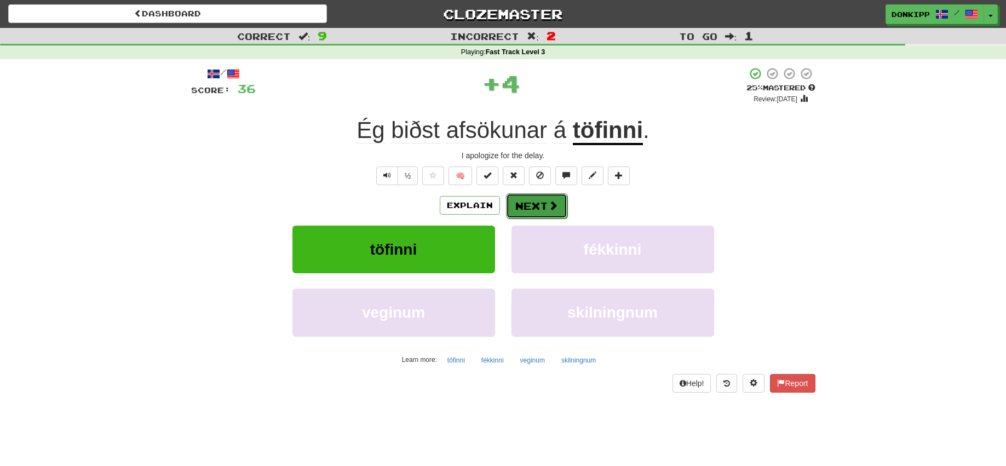
click at [529, 205] on button "Next" at bounding box center [536, 205] width 61 height 25
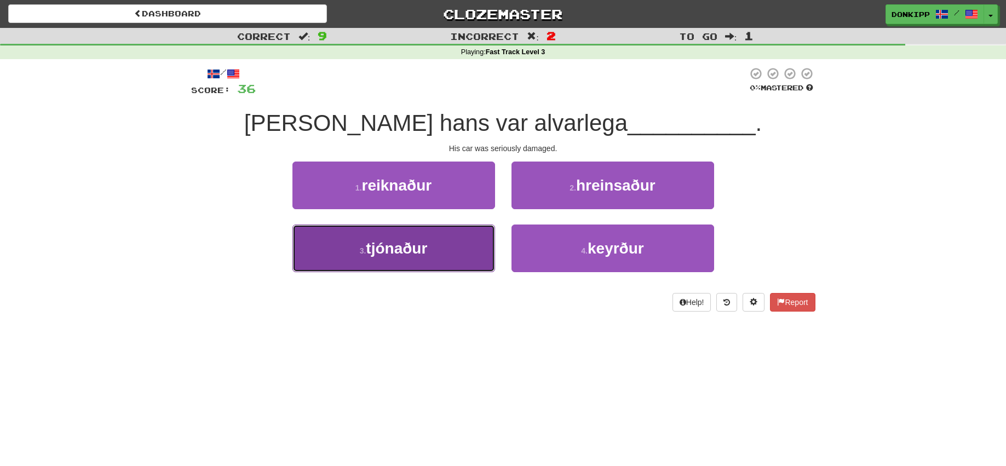
click at [466, 263] on button "3 . tjónaður" at bounding box center [394, 249] width 203 height 48
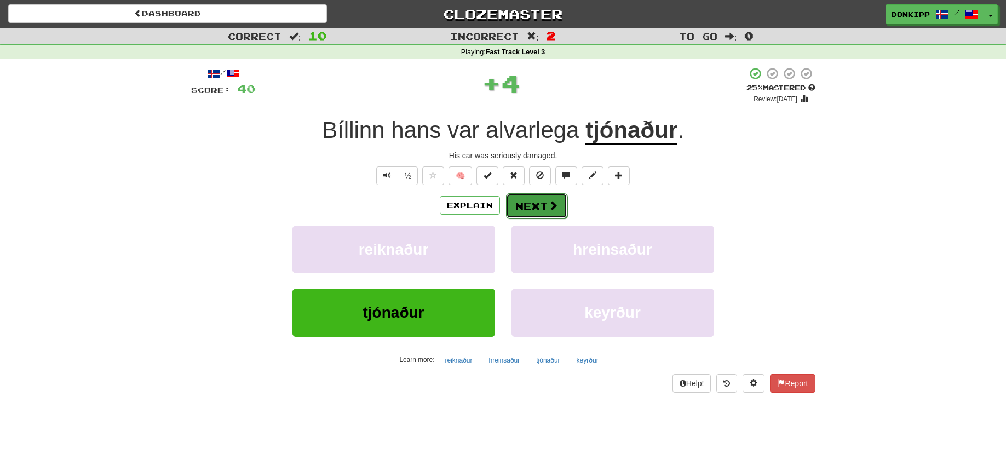
click at [540, 203] on button "Next" at bounding box center [536, 205] width 61 height 25
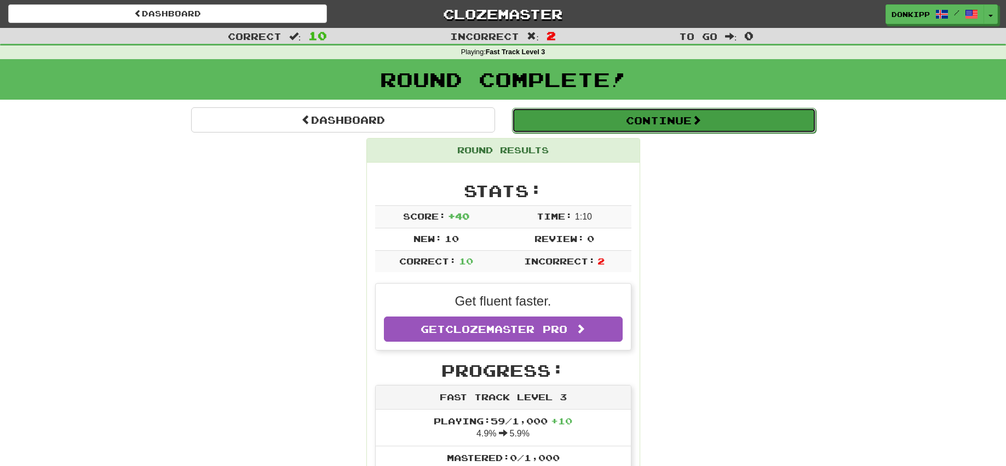
click at [630, 116] on button "Continue" at bounding box center [664, 120] width 304 height 25
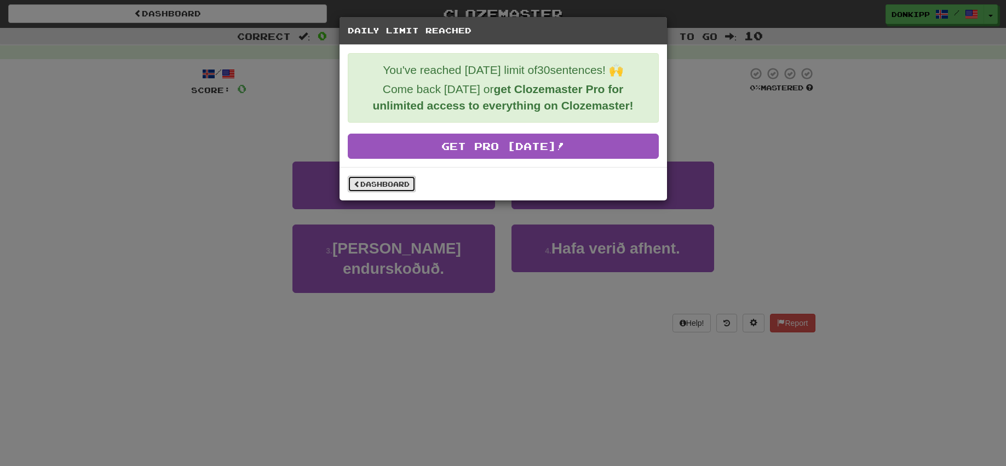
click at [386, 190] on link "Dashboard" at bounding box center [382, 184] width 68 height 16
click at [385, 183] on link "Dashboard" at bounding box center [382, 184] width 68 height 16
